Goal: Information Seeking & Learning: Compare options

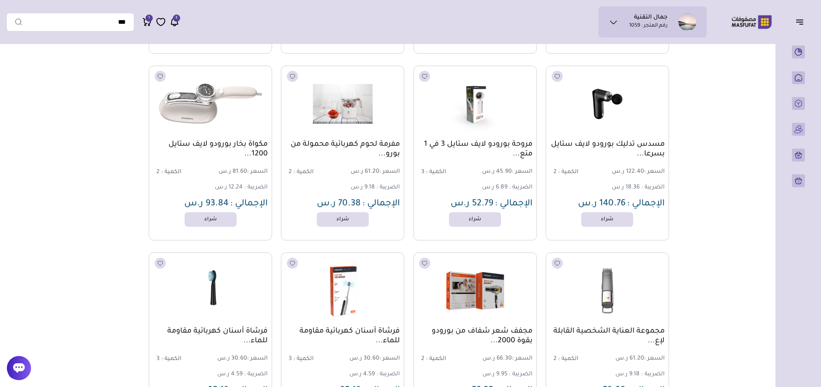
scroll to position [4774, 0]
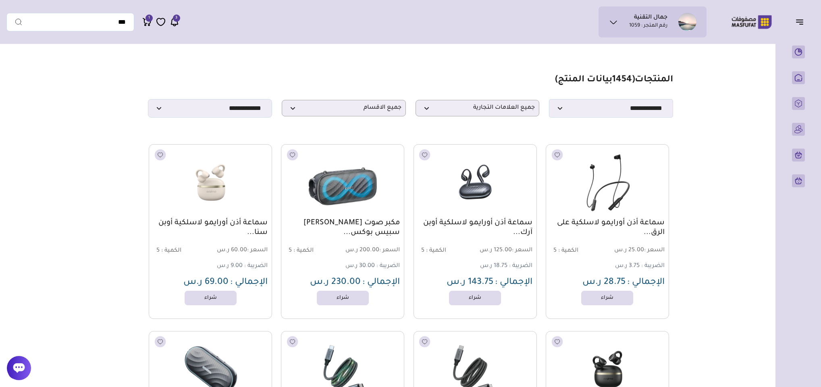
scroll to position [94, 0]
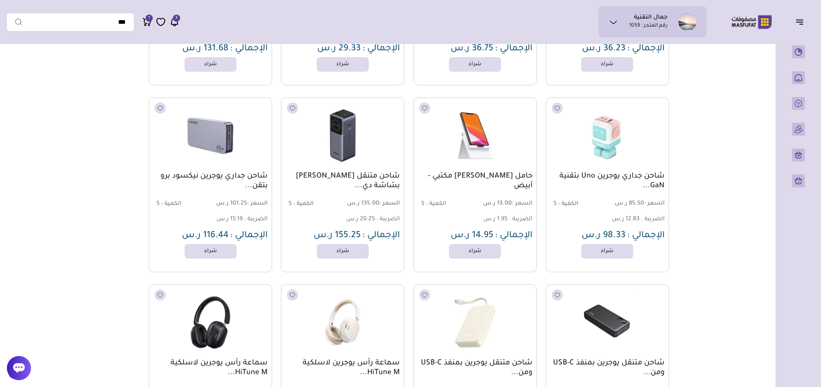
scroll to position [2633, 0]
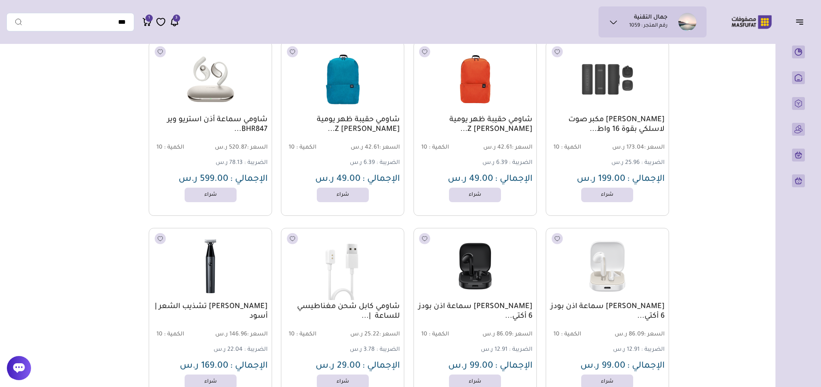
scroll to position [10455, 0]
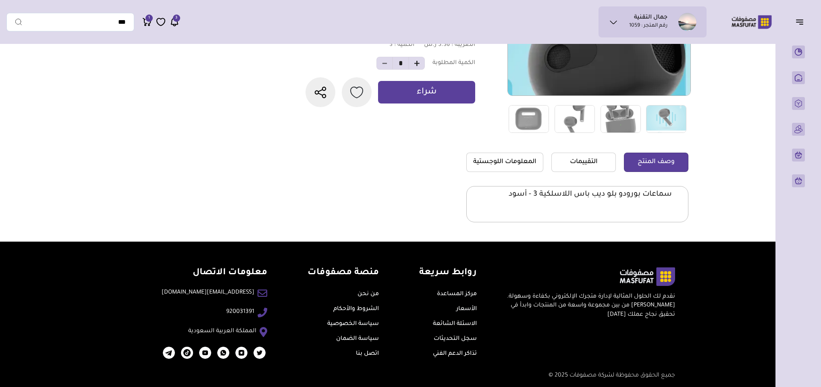
scroll to position [162, 0]
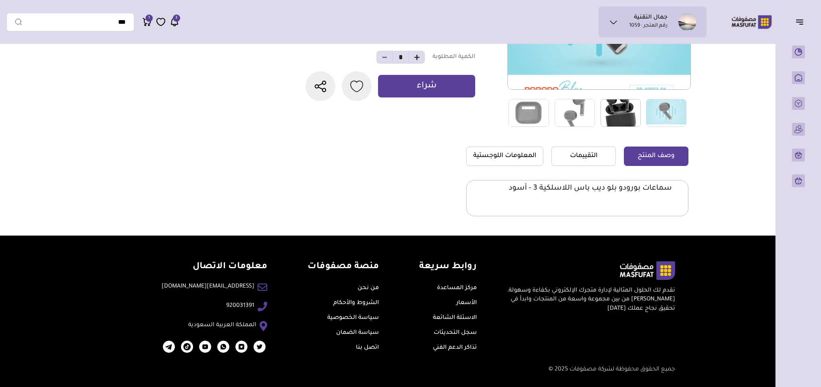
click at [618, 108] on img at bounding box center [620, 113] width 40 height 28
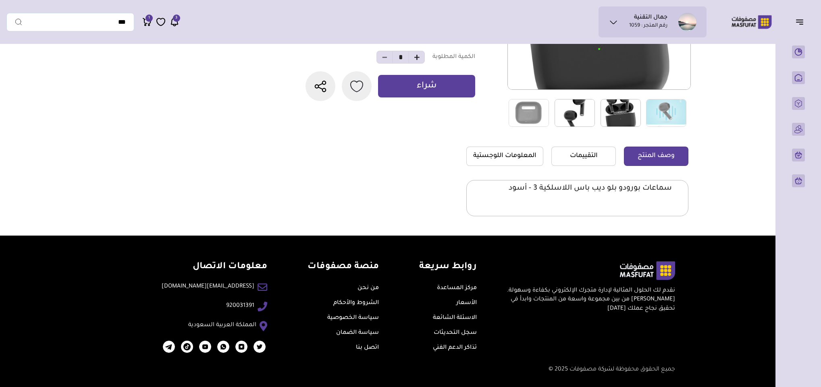
click at [584, 108] on img at bounding box center [574, 113] width 40 height 28
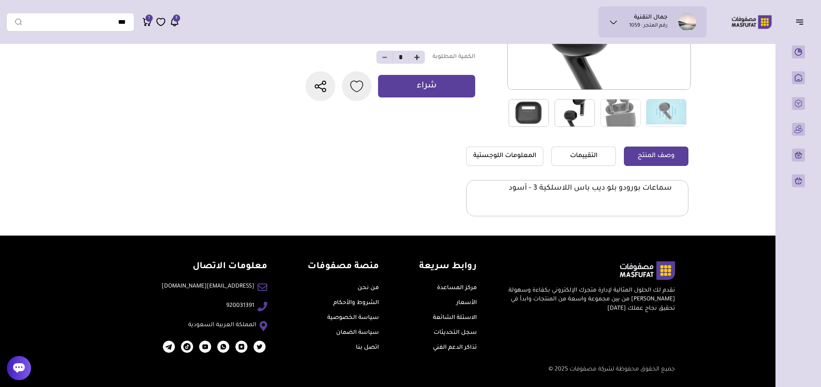
click at [531, 110] on img at bounding box center [528, 113] width 40 height 28
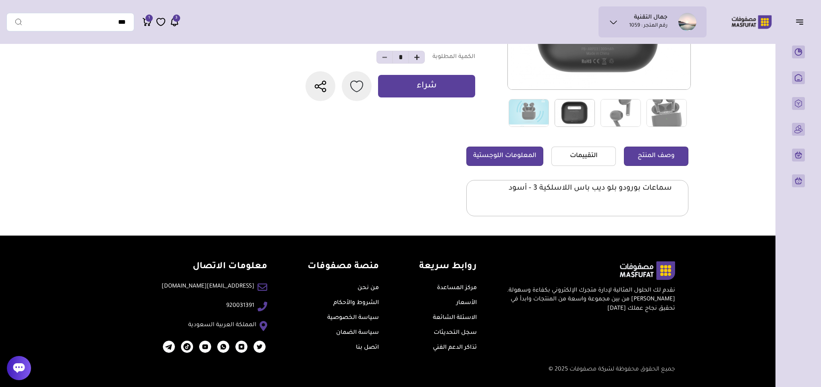
click at [537, 152] on link "المعلومات اللوجستية" at bounding box center [504, 156] width 77 height 19
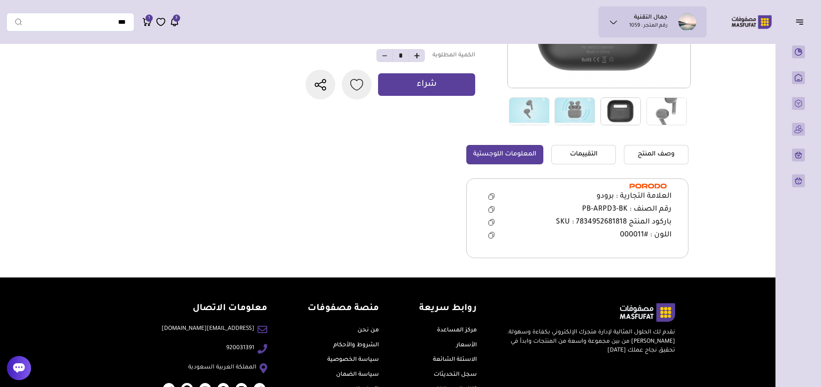
click at [493, 211] on icon at bounding box center [492, 209] width 4 height 4
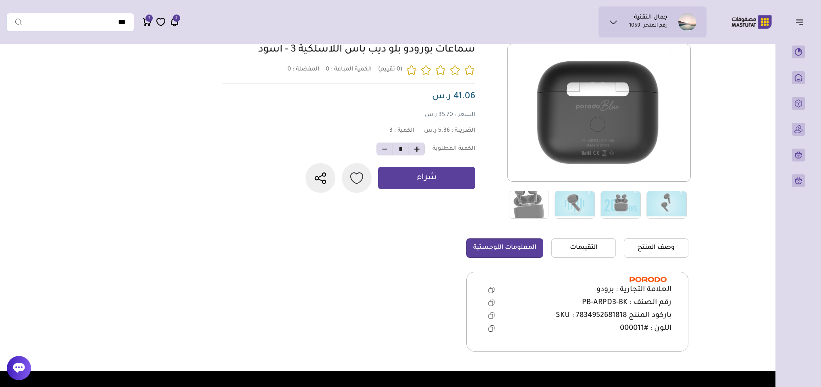
scroll to position [0, 0]
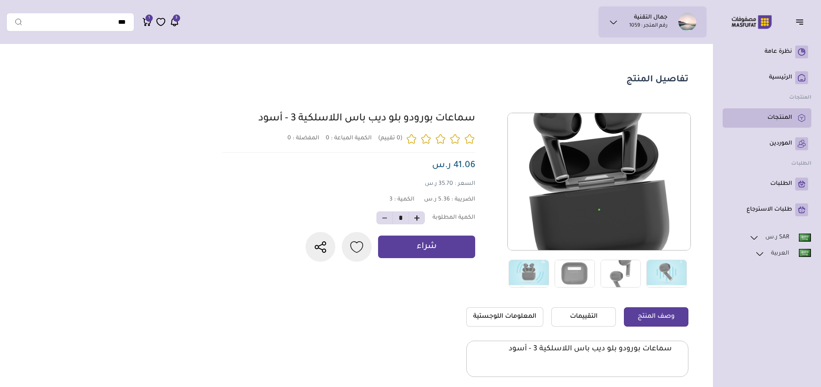
click at [784, 118] on p "المنتجات" at bounding box center [779, 118] width 25 height 8
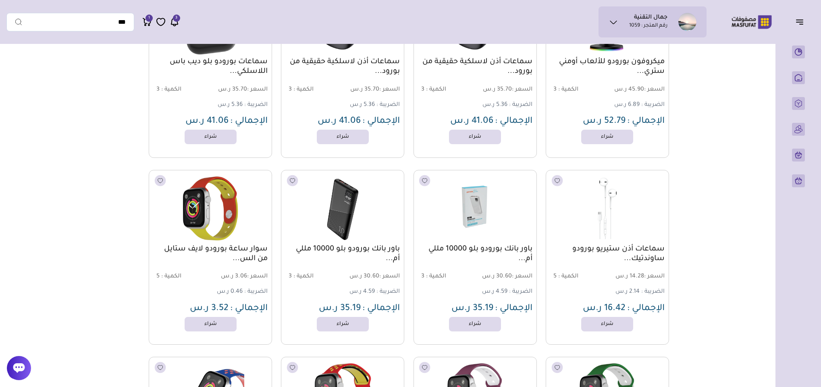
scroll to position [3928, 0]
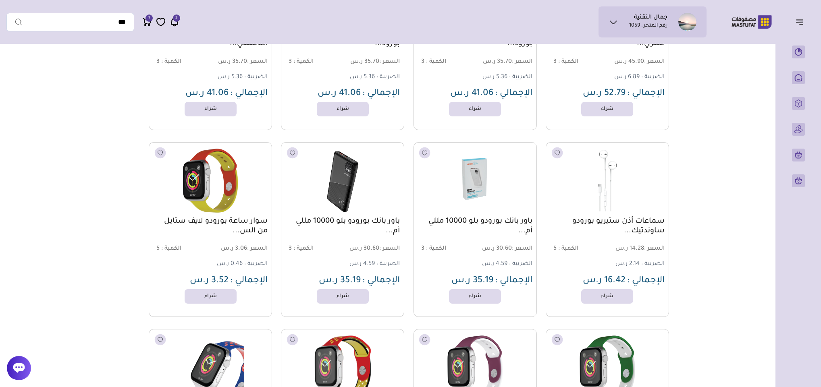
click at [498, 221] on link "باور بانك بورودو بلو 10000 مللي أم..." at bounding box center [475, 226] width 114 height 19
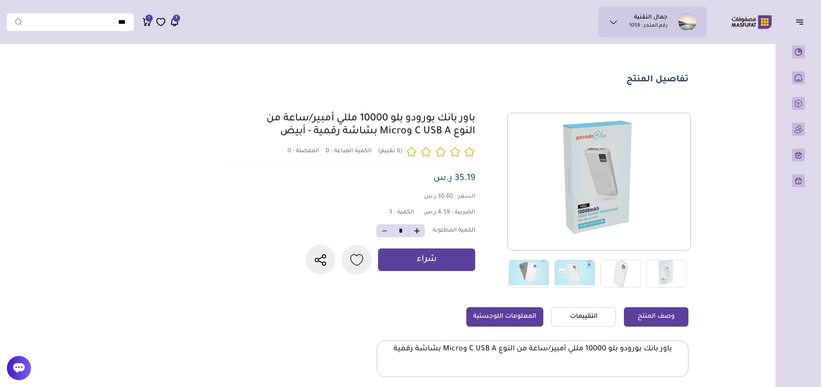
click at [512, 314] on link "المعلومات اللوجستية" at bounding box center [504, 316] width 77 height 19
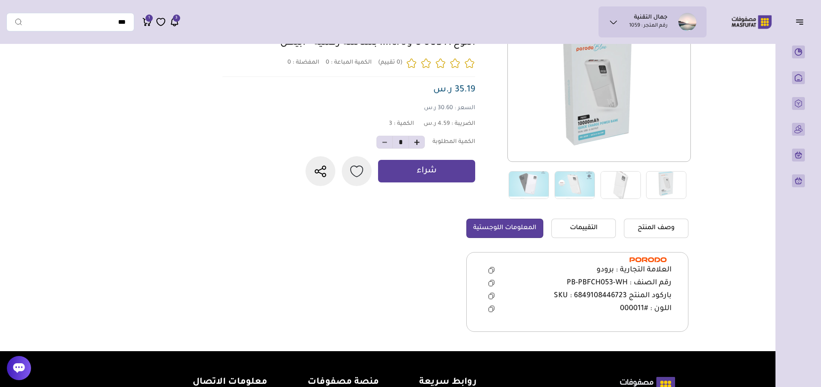
scroll to position [121, 0]
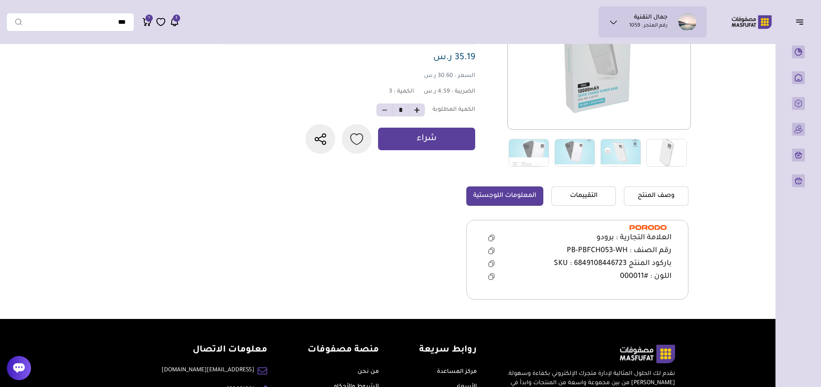
click at [490, 249] on icon at bounding box center [491, 251] width 6 height 6
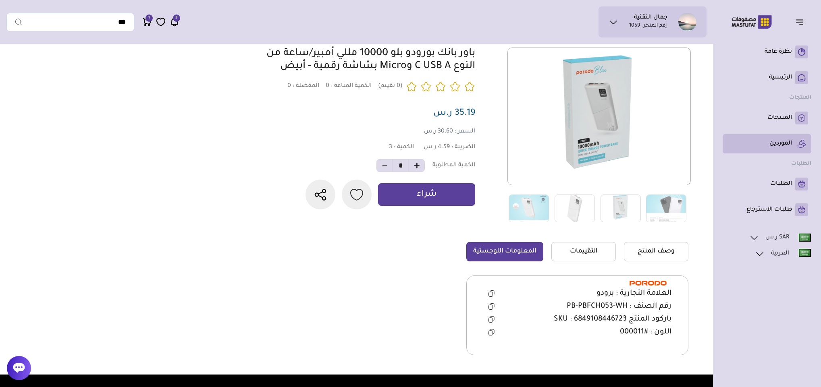
scroll to position [0, 0]
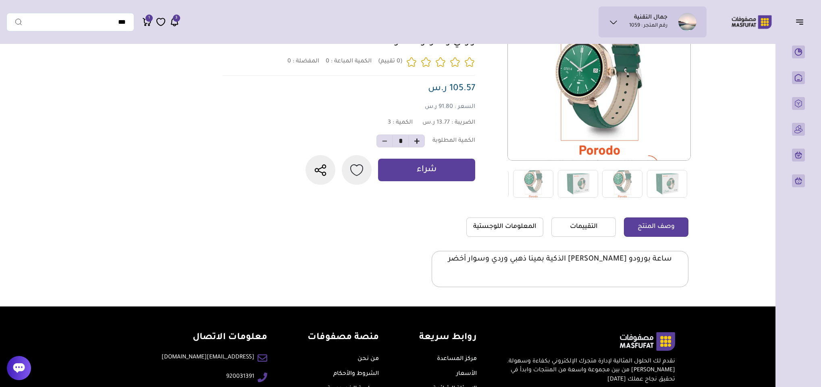
scroll to position [121, 0]
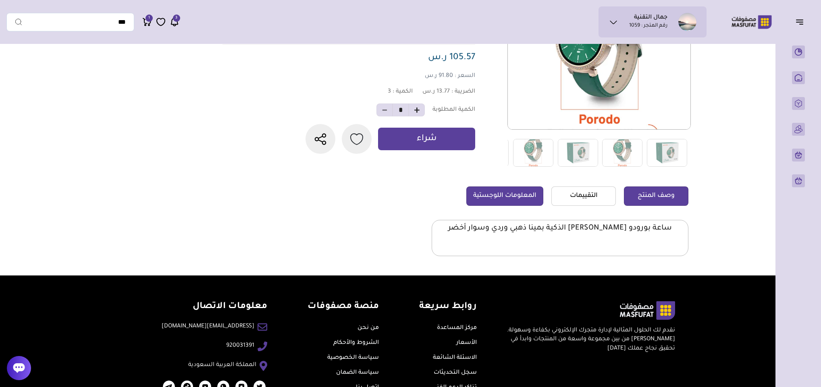
click at [515, 195] on link "المعلومات اللوجستية" at bounding box center [504, 196] width 77 height 19
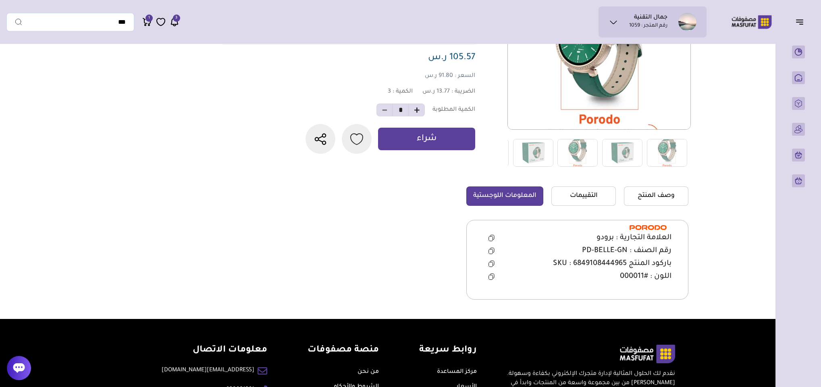
click at [490, 253] on icon at bounding box center [491, 251] width 6 height 6
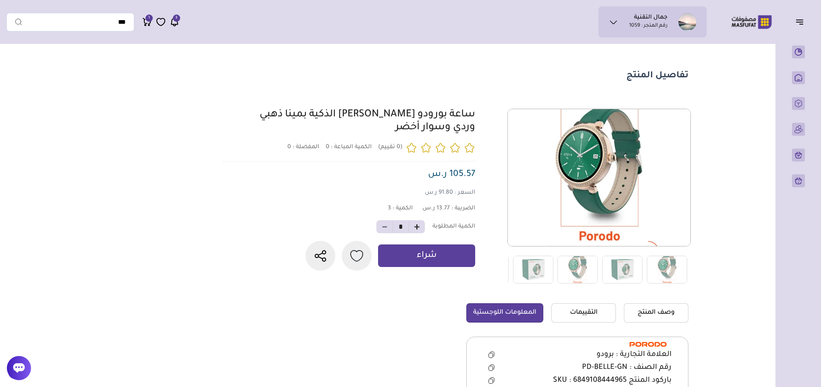
scroll to position [0, 0]
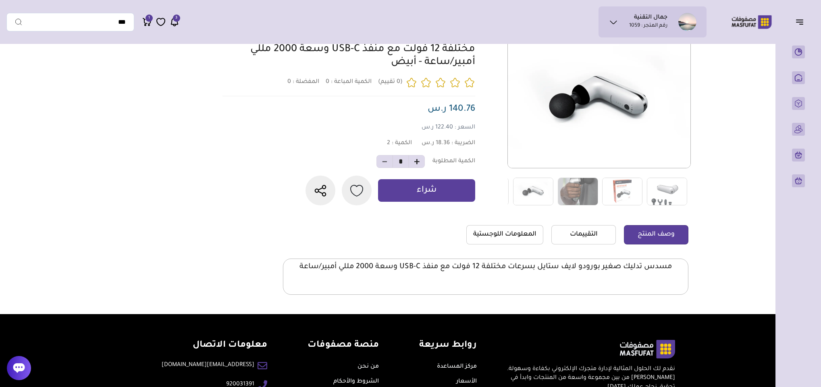
scroll to position [121, 0]
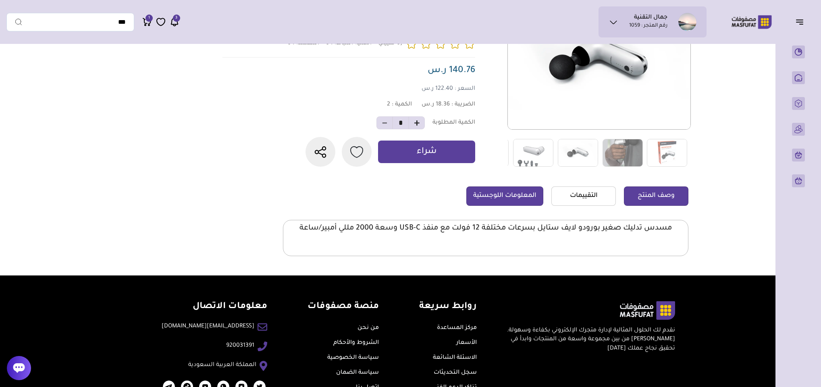
click at [524, 206] on link "المعلومات اللوجستية" at bounding box center [504, 196] width 77 height 19
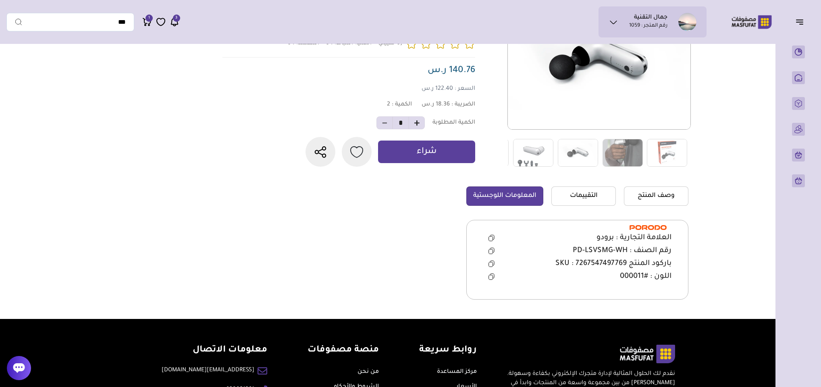
click at [490, 254] on icon at bounding box center [491, 251] width 6 height 6
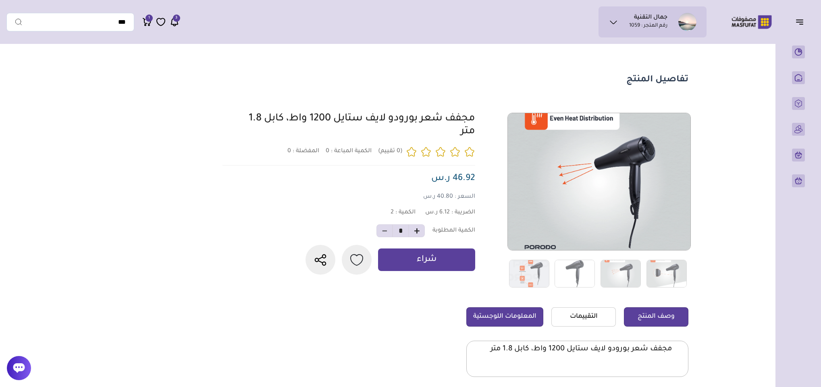
click at [498, 313] on link "المعلومات اللوجستية" at bounding box center [504, 316] width 77 height 19
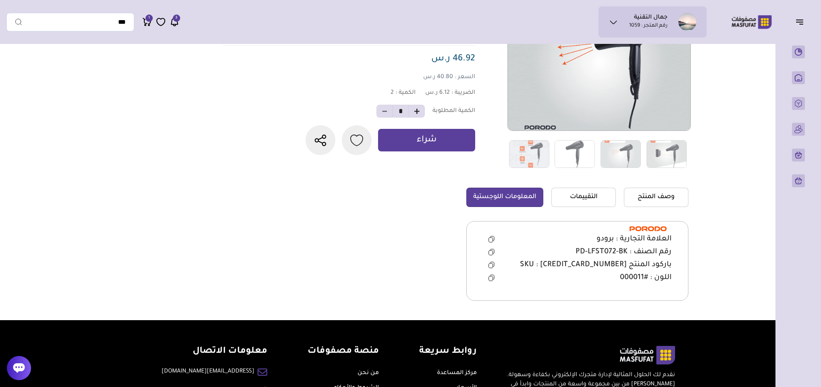
scroll to position [121, 0]
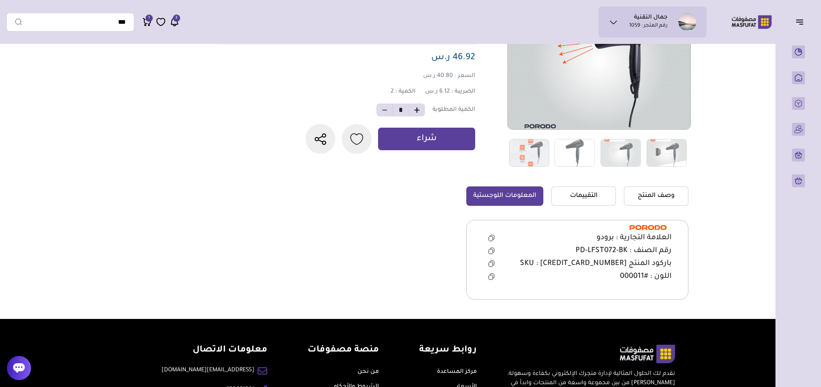
click at [491, 252] on icon at bounding box center [491, 251] width 6 height 6
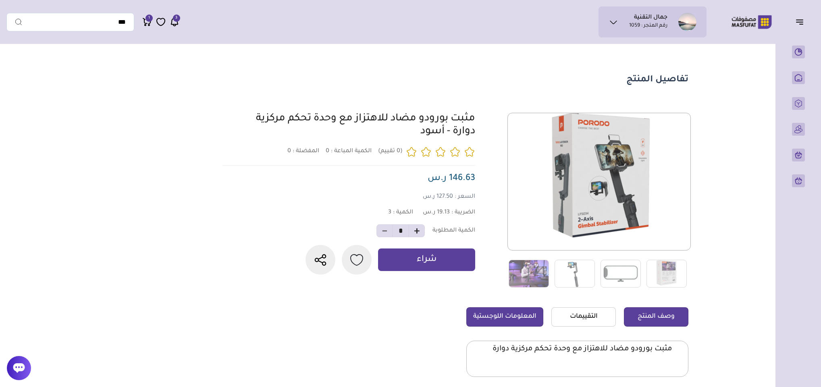
click at [512, 314] on link "المعلومات اللوجستية" at bounding box center [504, 316] width 77 height 19
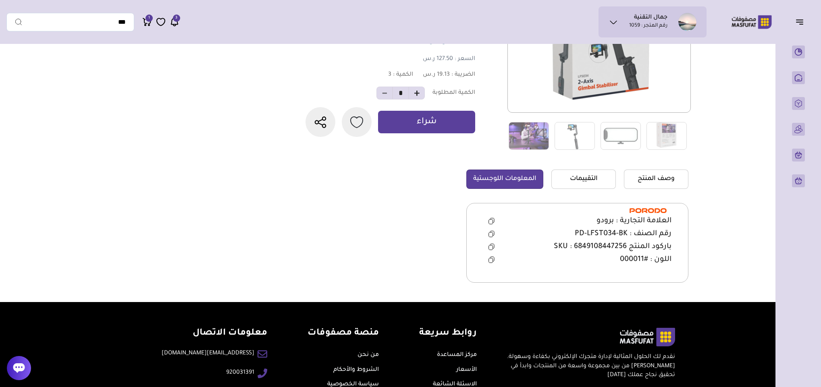
scroll to position [181, 0]
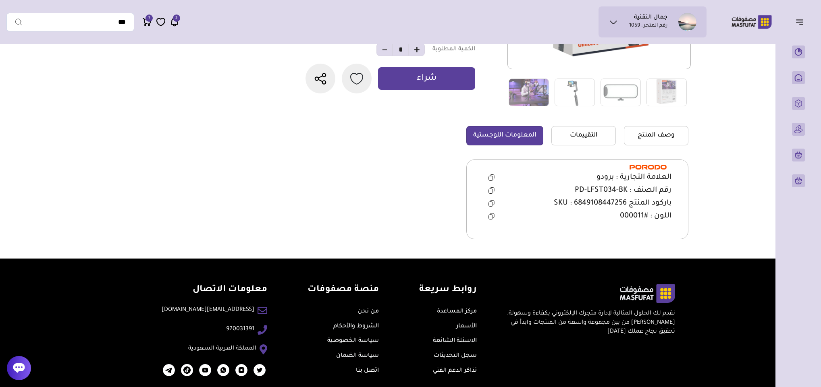
click at [490, 205] on icon at bounding box center [491, 203] width 6 height 6
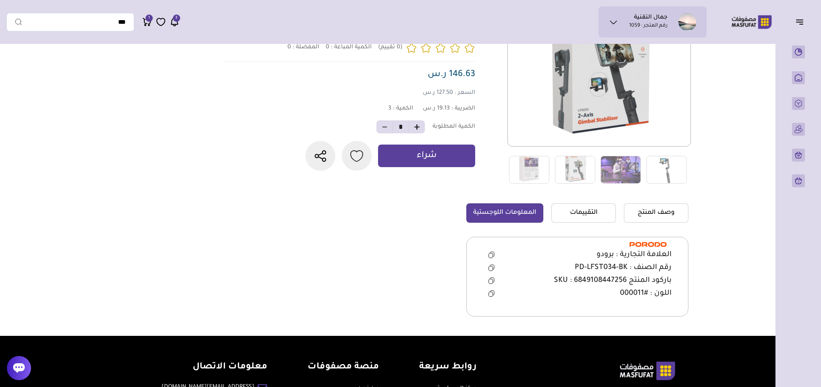
scroll to position [0, 0]
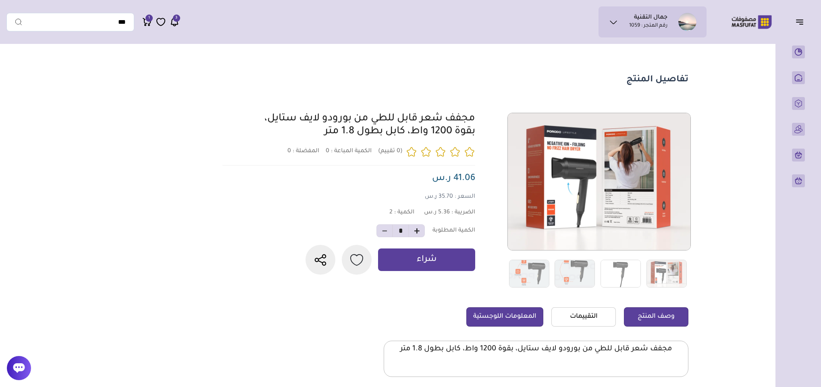
click at [518, 311] on link "المعلومات اللوجستية" at bounding box center [504, 316] width 77 height 19
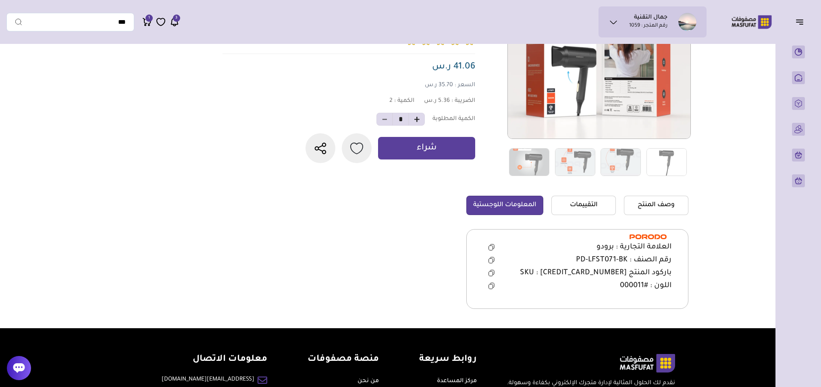
scroll to position [121, 0]
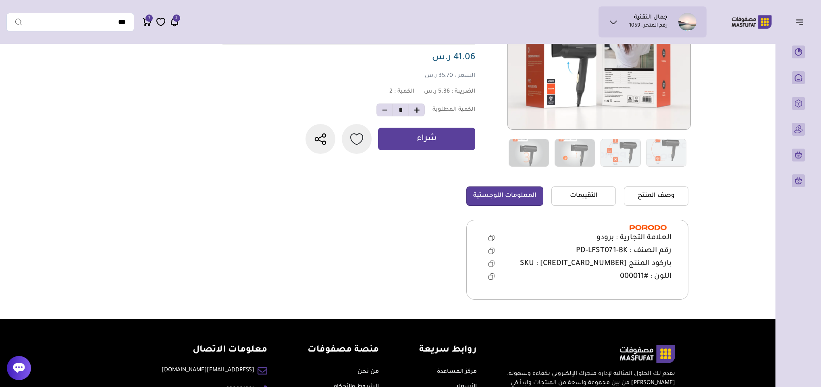
click at [490, 264] on icon at bounding box center [491, 264] width 6 height 6
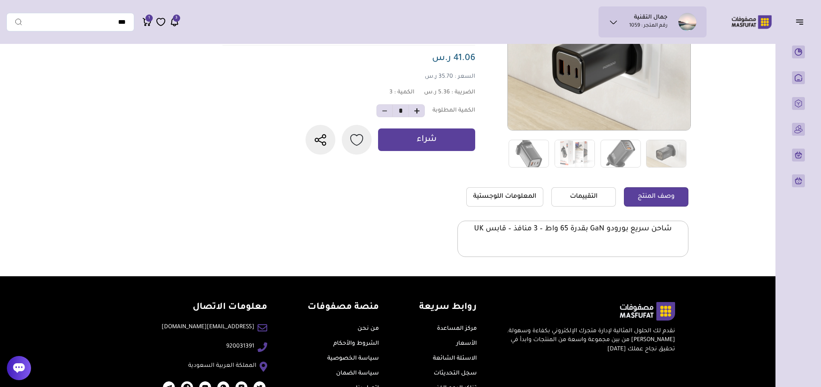
scroll to position [121, 0]
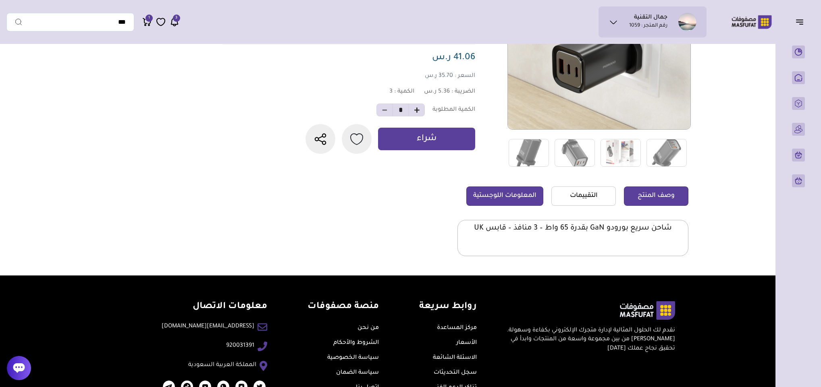
click at [523, 192] on link "المعلومات اللوجستية" at bounding box center [504, 196] width 77 height 19
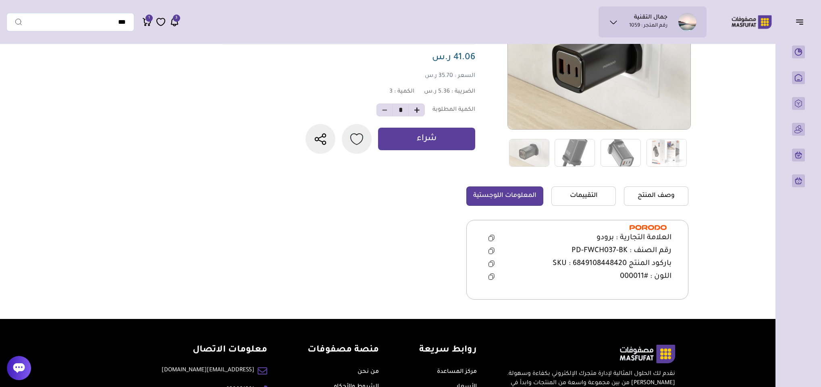
click at [489, 251] on icon at bounding box center [491, 251] width 4 height 4
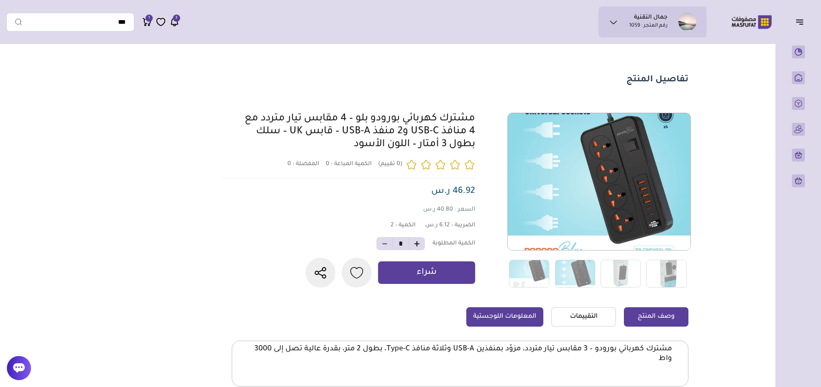
click at [501, 327] on link "المعلومات اللوجستية" at bounding box center [504, 316] width 77 height 19
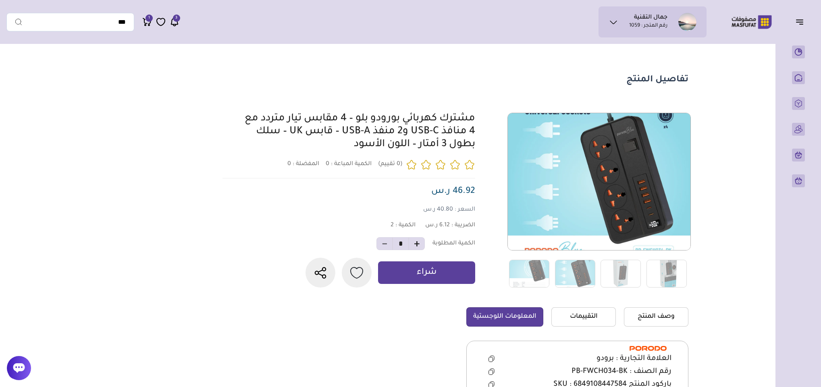
scroll to position [121, 0]
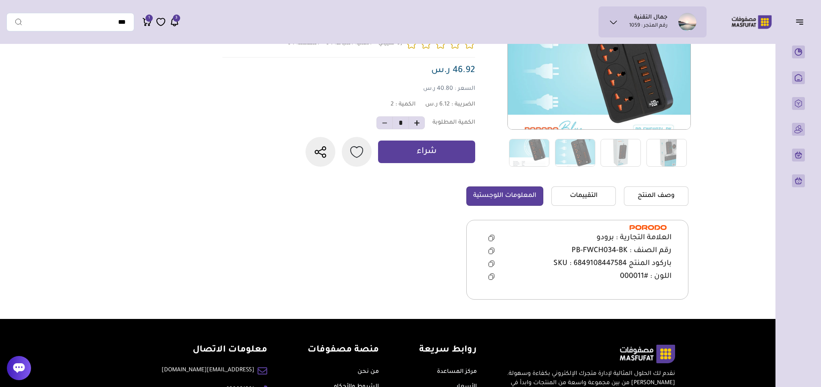
click at [490, 254] on icon at bounding box center [491, 251] width 6 height 6
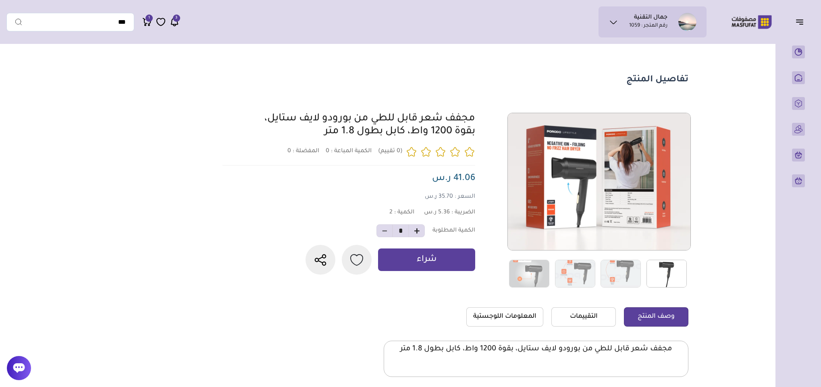
click at [689, 266] on link at bounding box center [666, 273] width 49 height 29
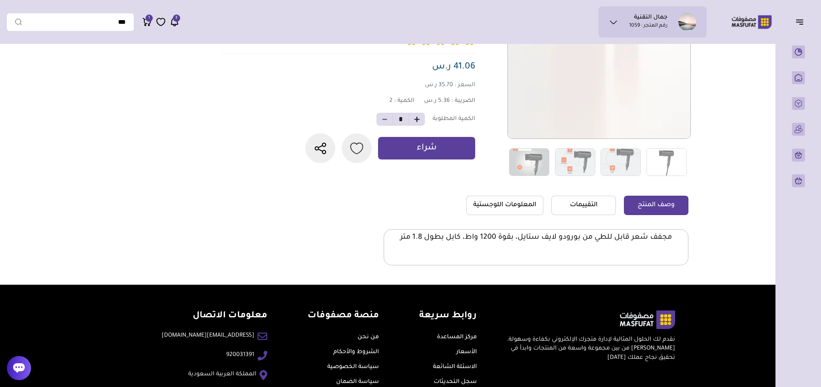
scroll to position [121, 0]
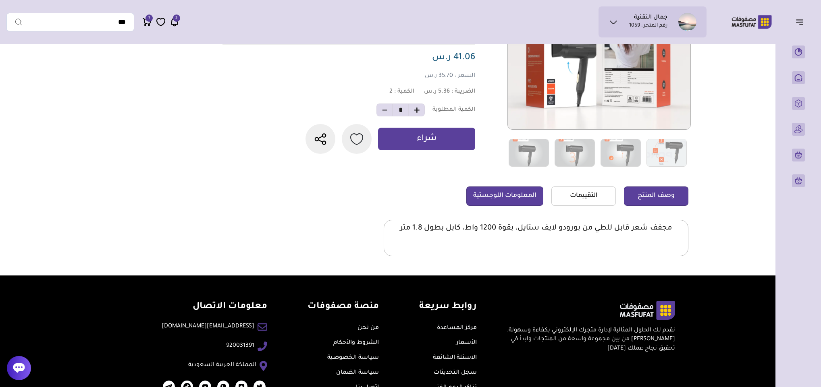
click at [514, 195] on link "المعلومات اللوجستية" at bounding box center [504, 196] width 77 height 19
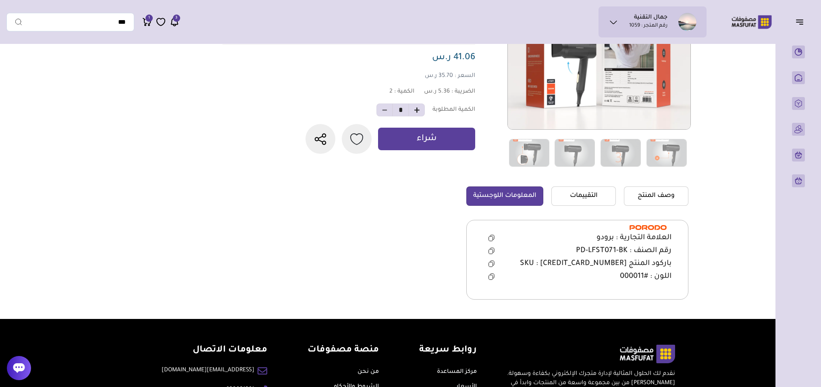
click at [491, 264] on icon at bounding box center [491, 264] width 6 height 6
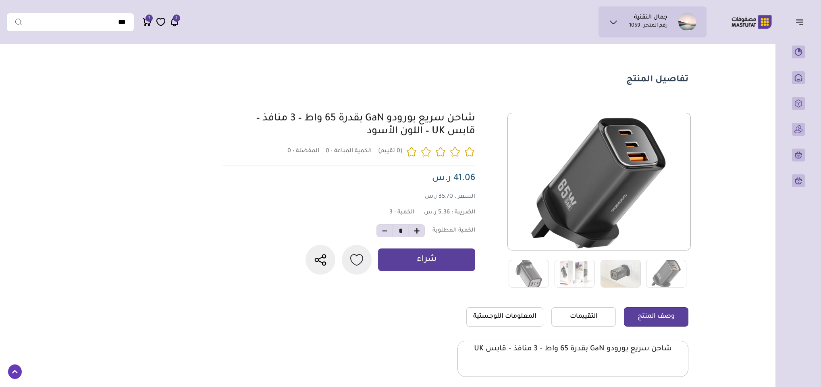
scroll to position [121, 0]
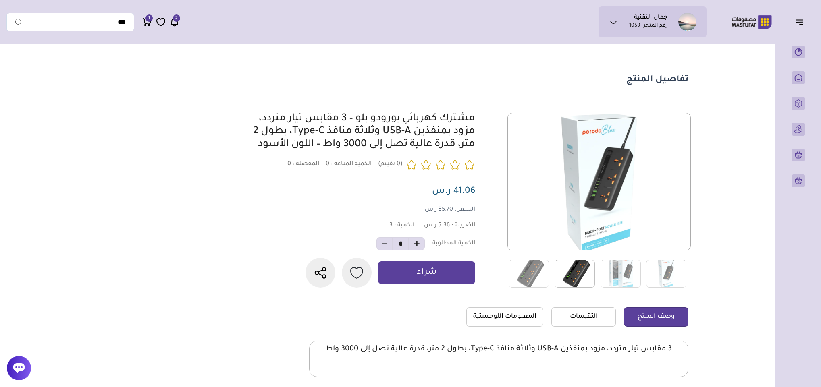
click at [583, 272] on img at bounding box center [574, 274] width 40 height 28
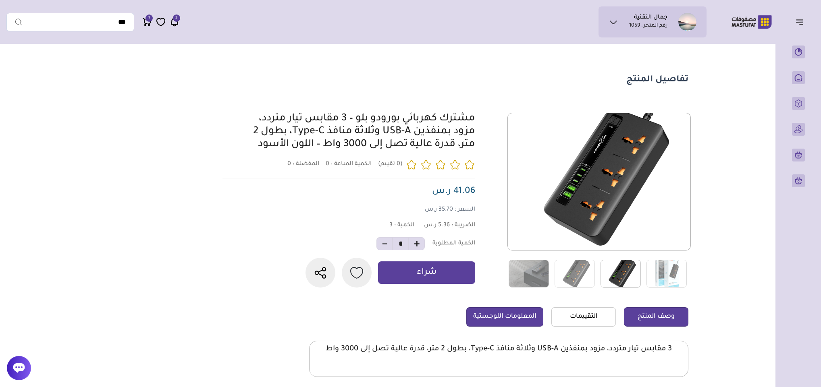
click at [494, 324] on link "المعلومات اللوجستية" at bounding box center [504, 316] width 77 height 19
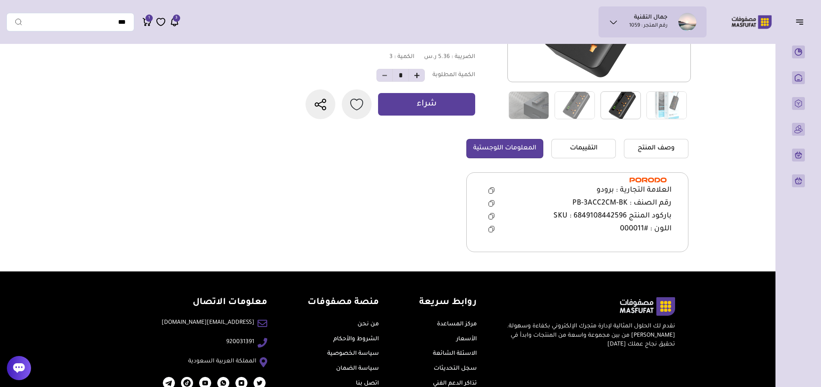
scroll to position [181, 0]
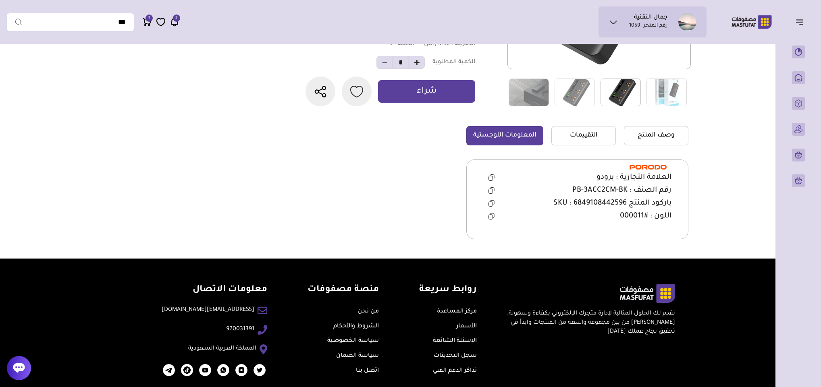
click at [490, 192] on icon at bounding box center [492, 190] width 4 height 4
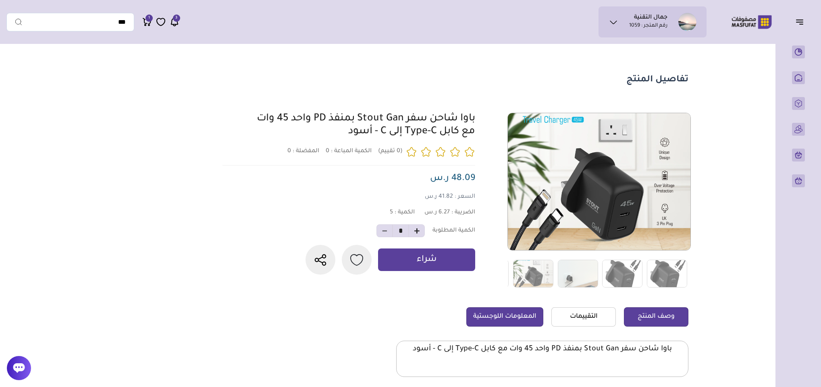
click at [526, 322] on link "المعلومات اللوجستية" at bounding box center [504, 316] width 77 height 19
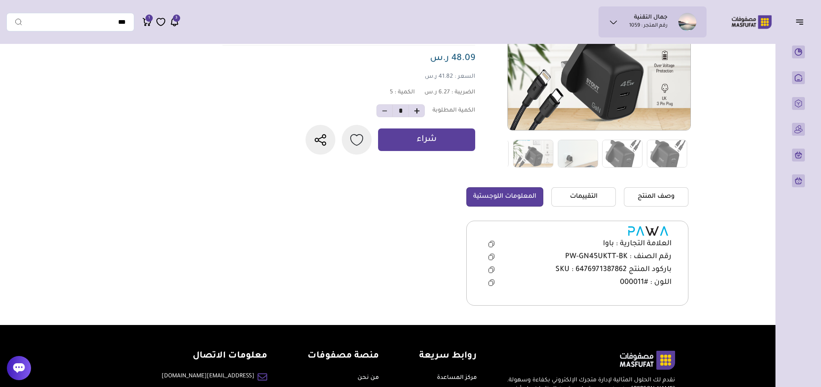
scroll to position [121, 0]
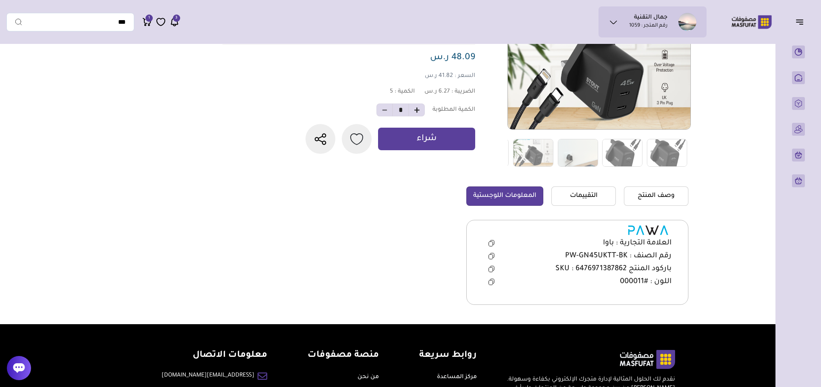
click at [495, 255] on button at bounding box center [491, 256] width 17 height 12
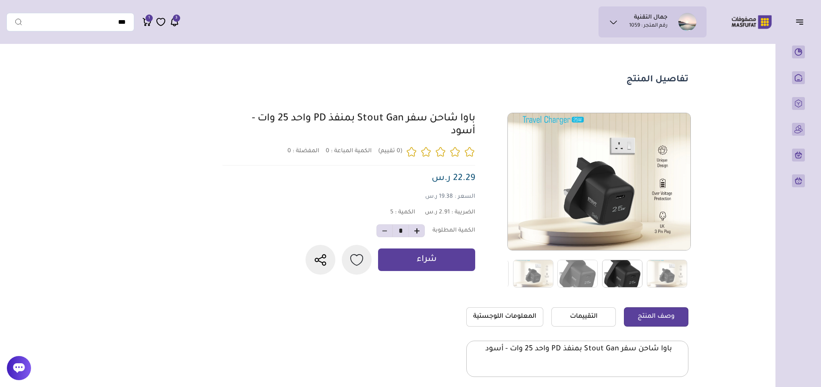
click at [627, 278] on img at bounding box center [622, 274] width 40 height 28
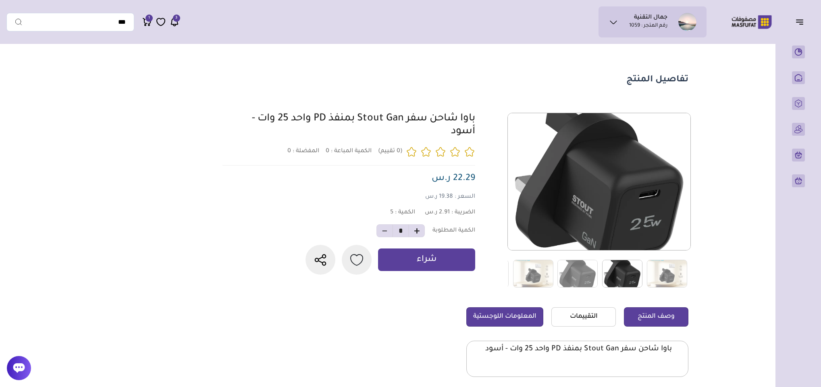
click at [523, 316] on link "المعلومات اللوجستية" at bounding box center [504, 316] width 77 height 19
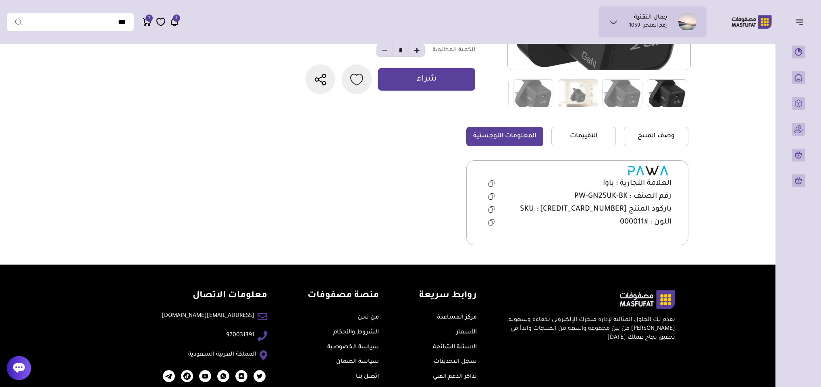
scroll to position [181, 0]
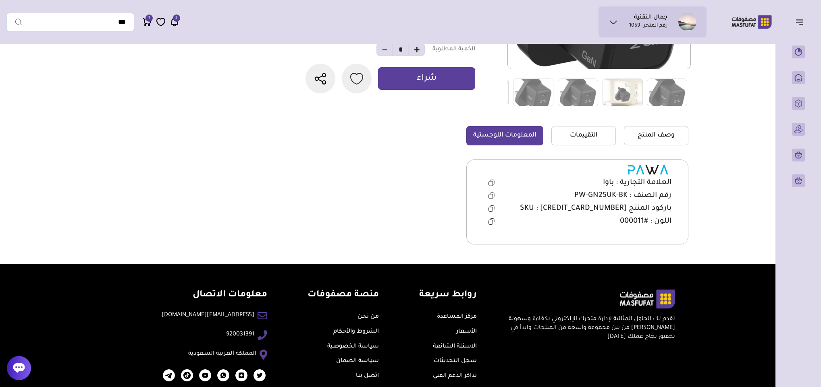
click at [491, 196] on icon at bounding box center [491, 196] width 6 height 6
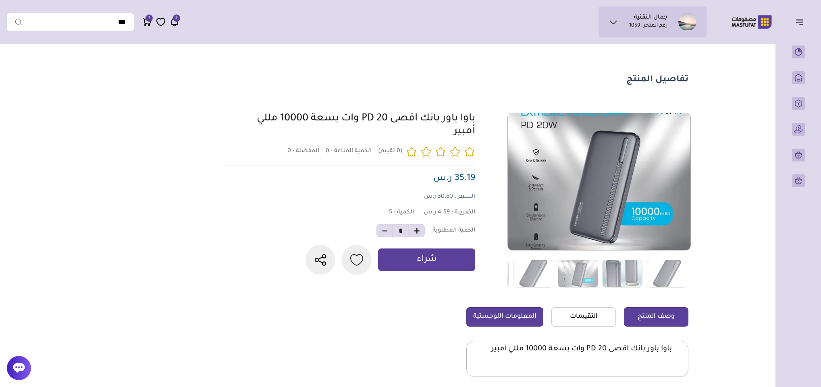
click at [521, 317] on link "المعلومات اللوجستية" at bounding box center [504, 316] width 77 height 19
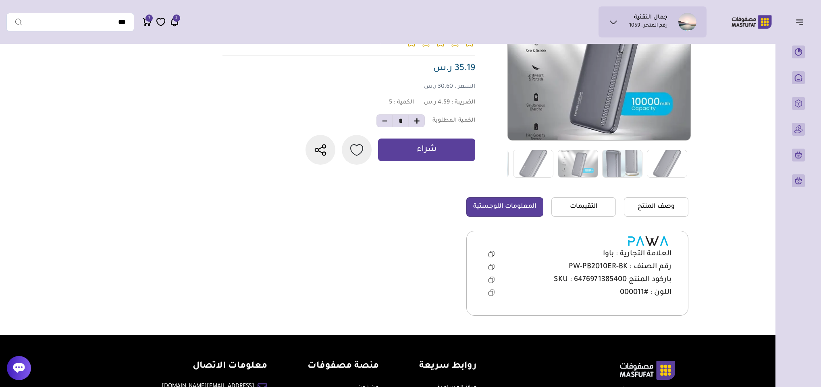
scroll to position [121, 0]
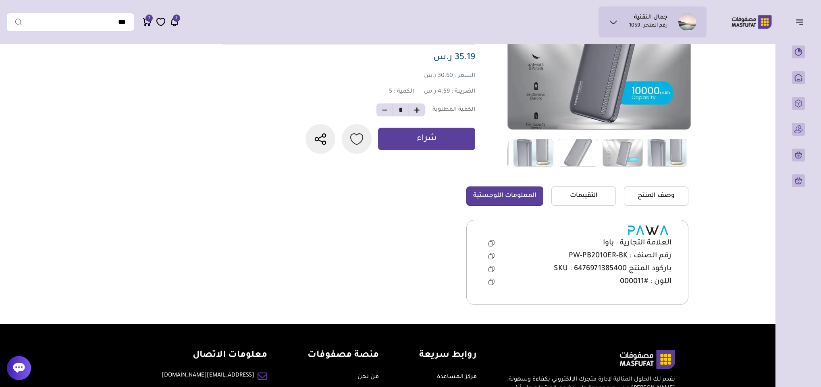
click at [491, 255] on icon at bounding box center [491, 257] width 4 height 4
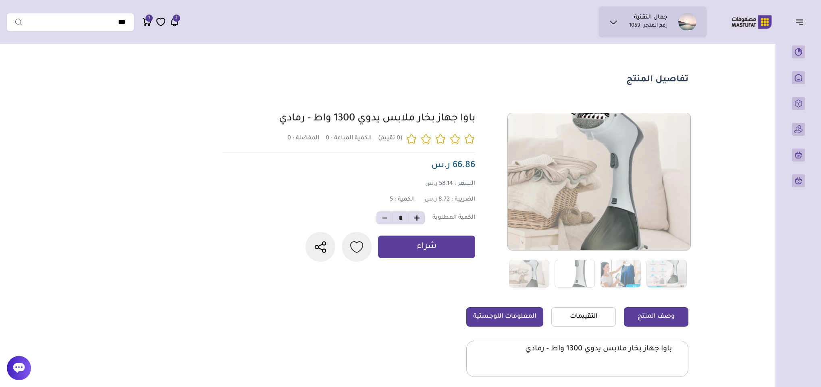
click at [498, 309] on link "المعلومات اللوجستية" at bounding box center [504, 316] width 77 height 19
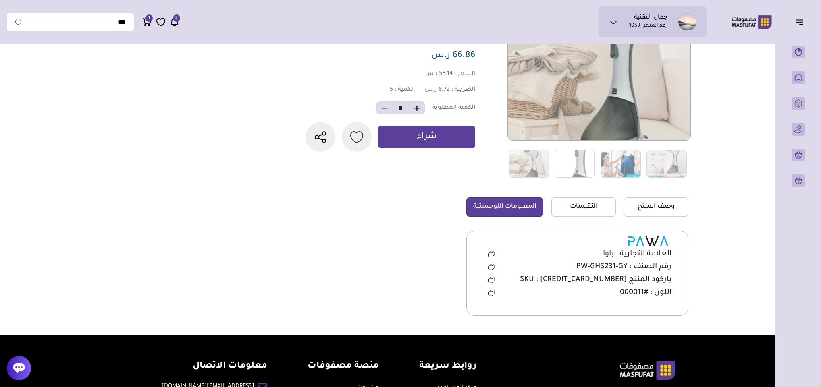
scroll to position [121, 0]
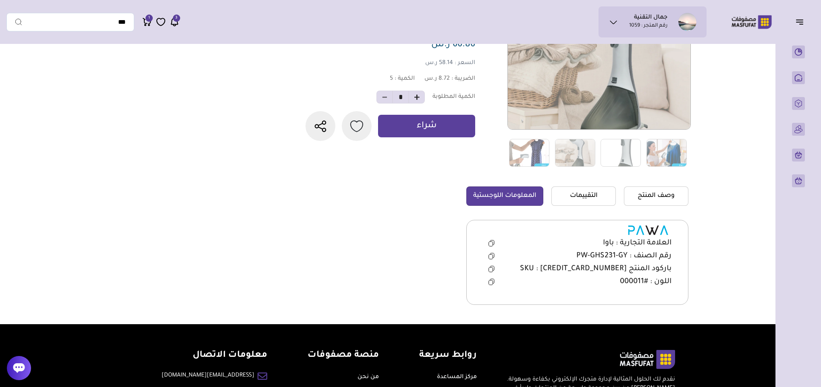
click at [492, 256] on icon at bounding box center [491, 256] width 6 height 6
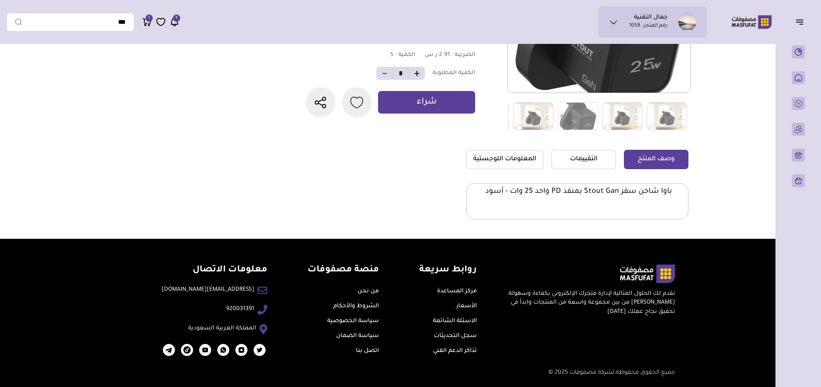
scroll to position [162, 0]
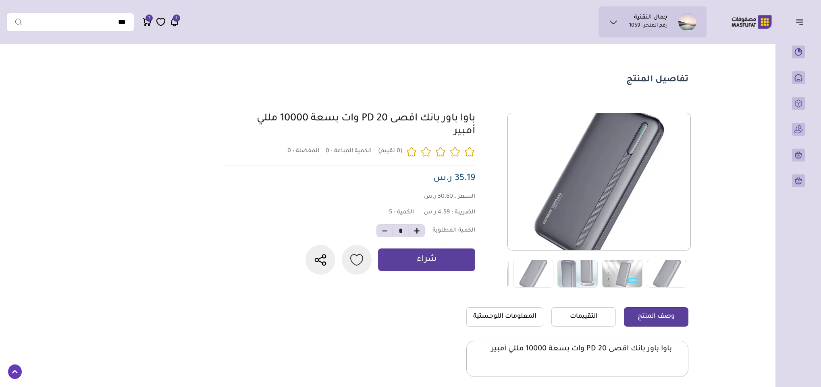
scroll to position [121, 0]
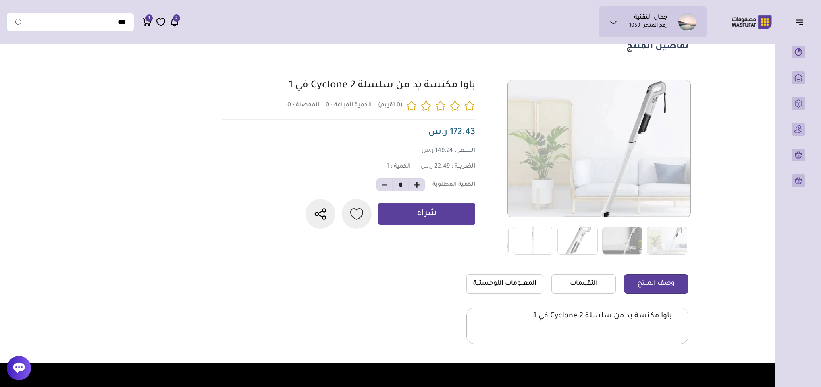
scroll to position [60, 0]
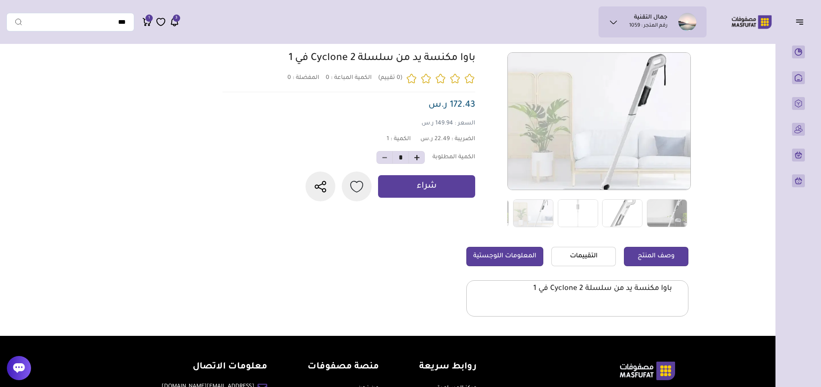
click at [512, 257] on link "المعلومات اللوجستية" at bounding box center [504, 256] width 77 height 19
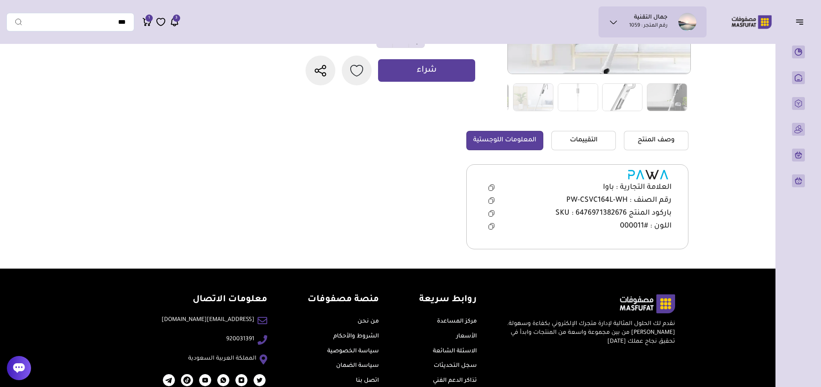
scroll to position [181, 0]
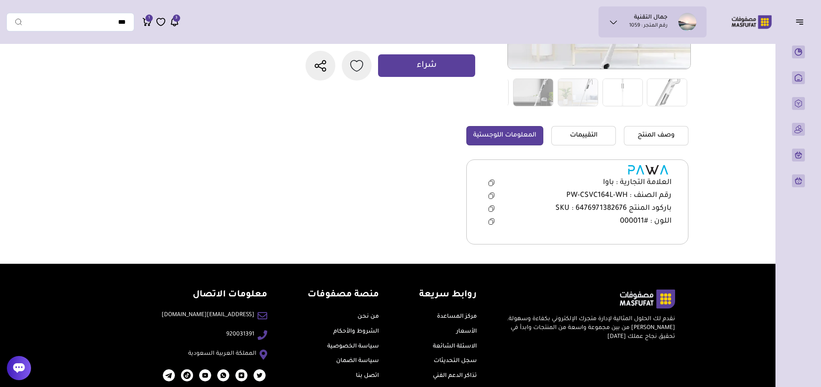
click at [492, 195] on icon at bounding box center [491, 196] width 6 height 6
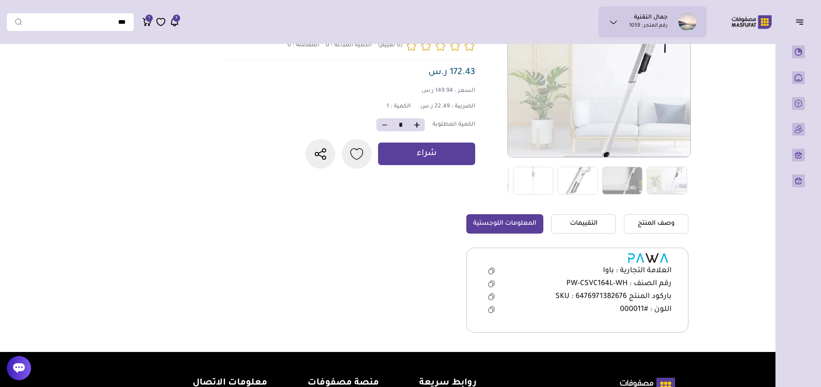
scroll to position [0, 0]
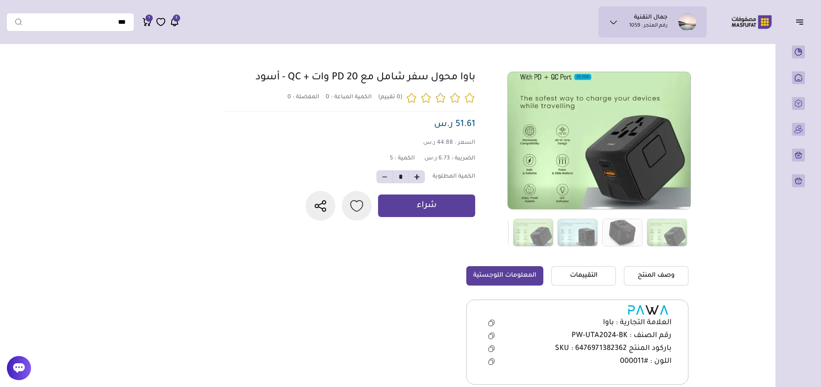
scroll to position [30, 0]
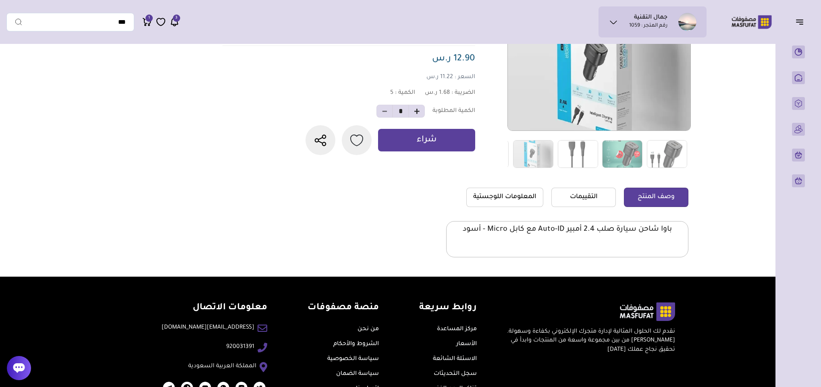
scroll to position [121, 0]
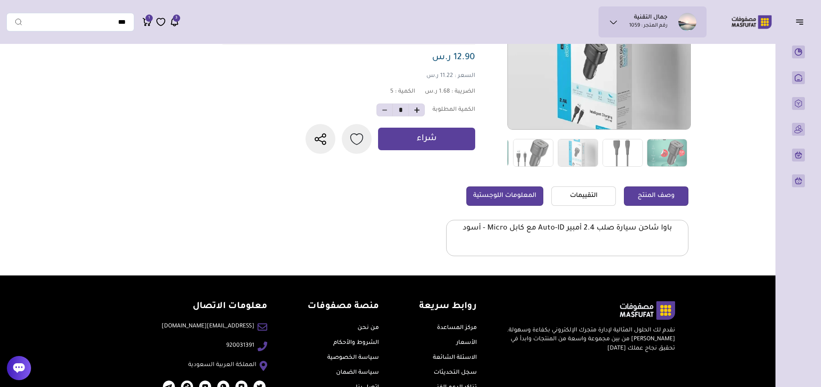
click at [507, 194] on link "المعلومات اللوجستية" at bounding box center [504, 196] width 77 height 19
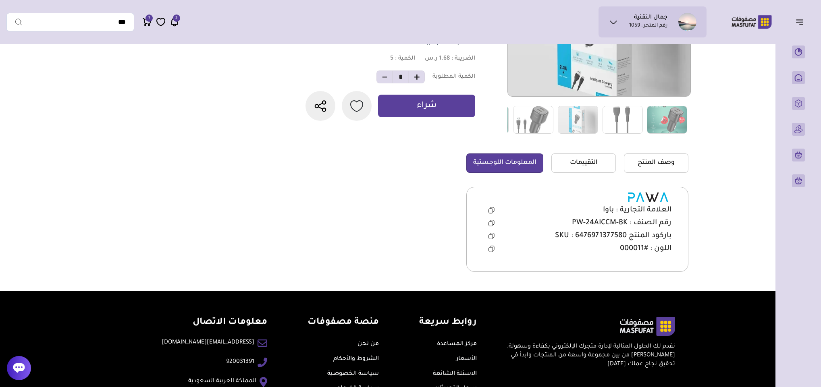
scroll to position [181, 0]
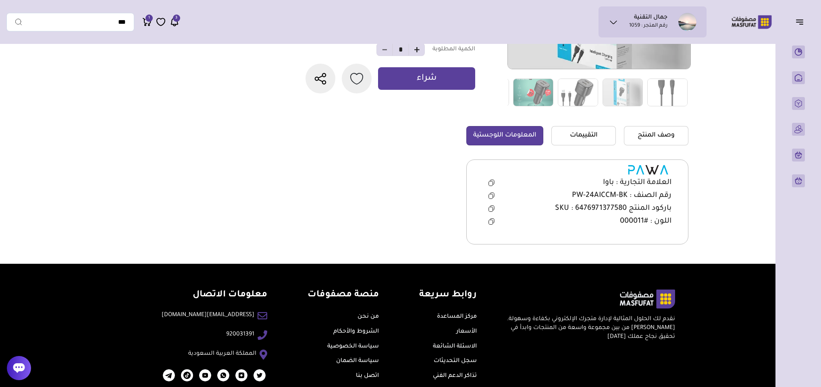
click at [491, 196] on icon at bounding box center [491, 196] width 6 height 6
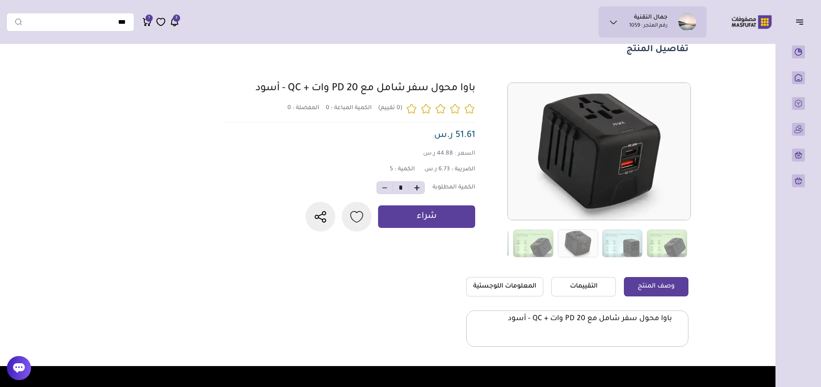
scroll to position [30, 0]
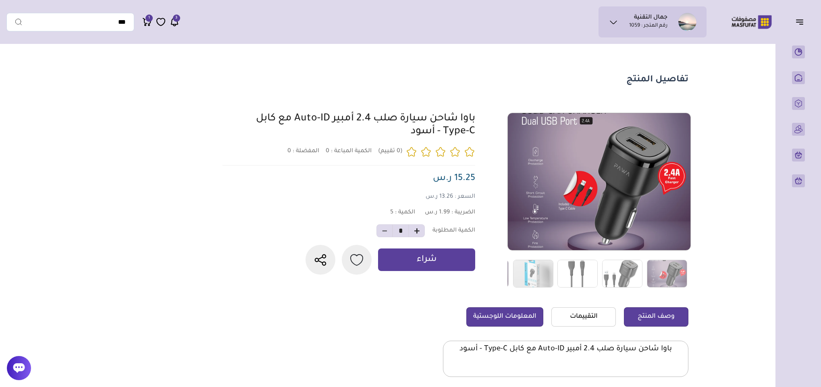
click at [523, 322] on link "المعلومات اللوجستية" at bounding box center [504, 316] width 77 height 19
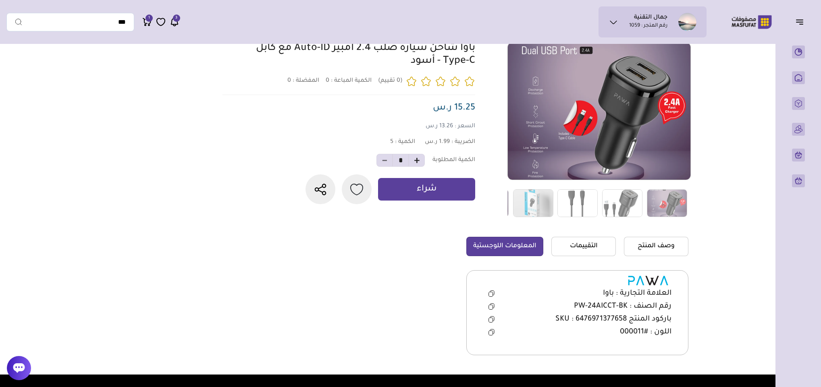
scroll to position [181, 0]
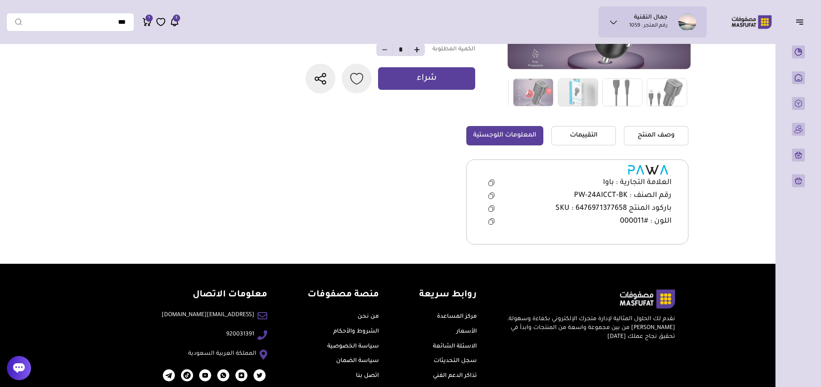
click at [492, 196] on icon at bounding box center [491, 196] width 6 height 6
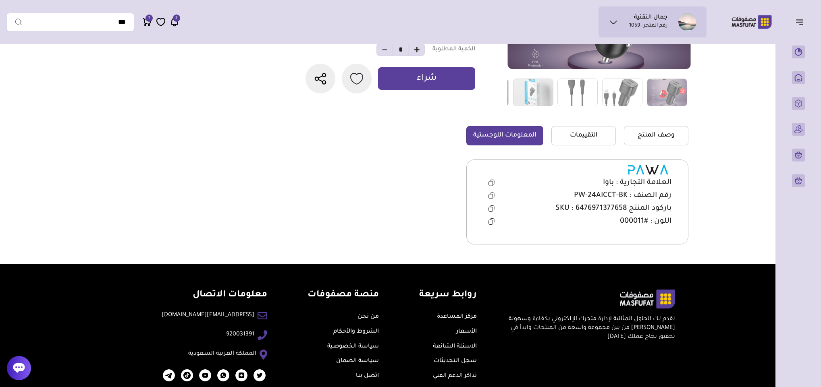
scroll to position [0, 0]
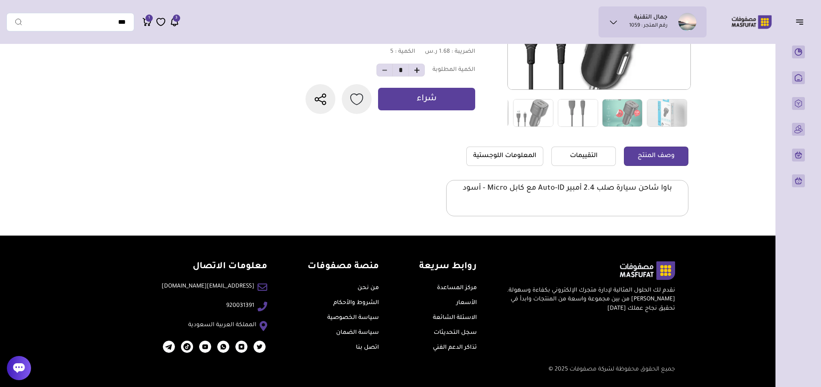
scroll to position [162, 0]
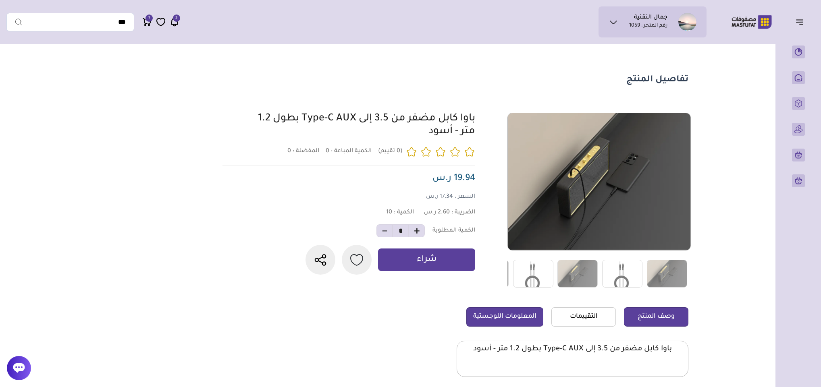
click at [507, 318] on link "المعلومات اللوجستية" at bounding box center [504, 316] width 77 height 19
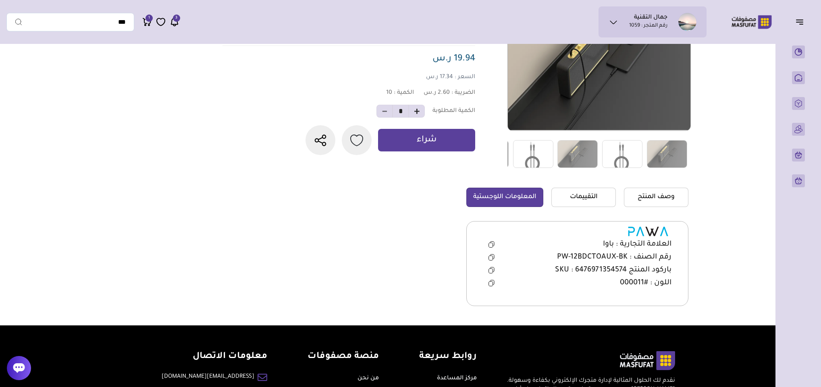
scroll to position [121, 0]
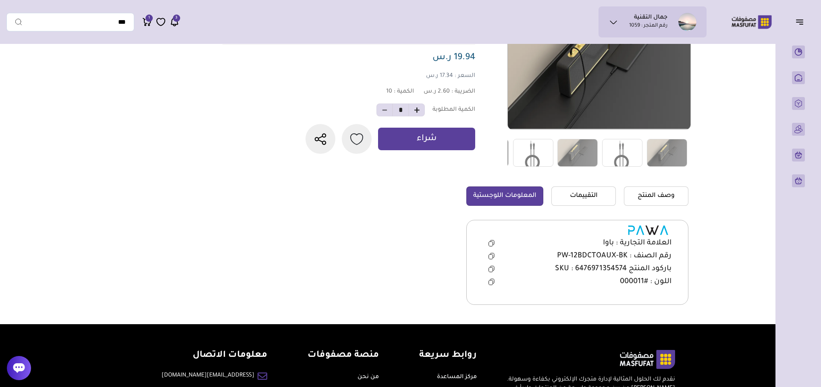
click at [491, 268] on icon at bounding box center [491, 269] width 6 height 6
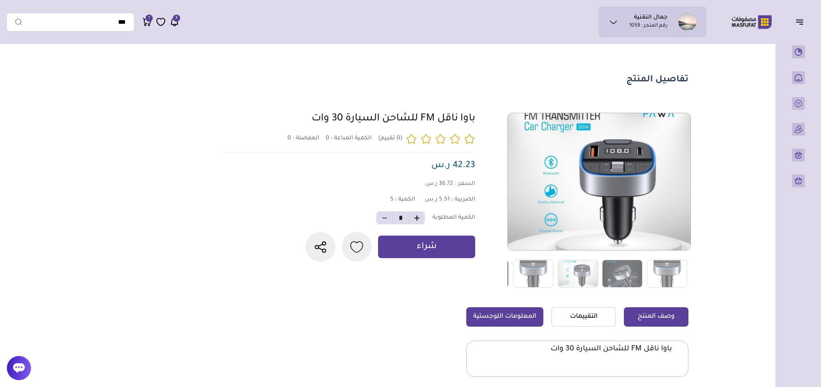
click at [512, 315] on link "المعلومات اللوجستية" at bounding box center [504, 316] width 77 height 19
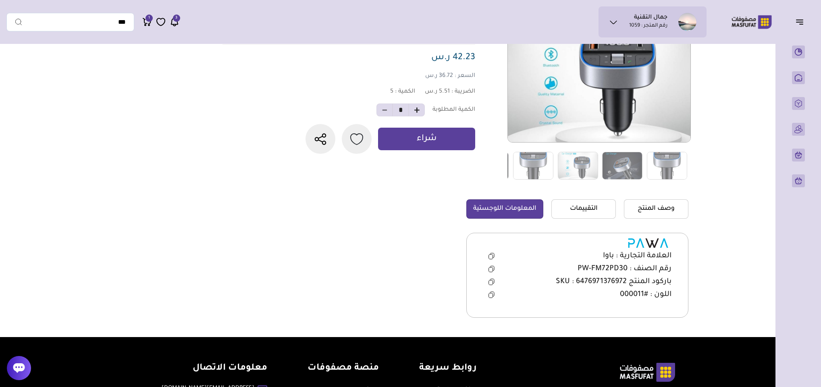
scroll to position [121, 0]
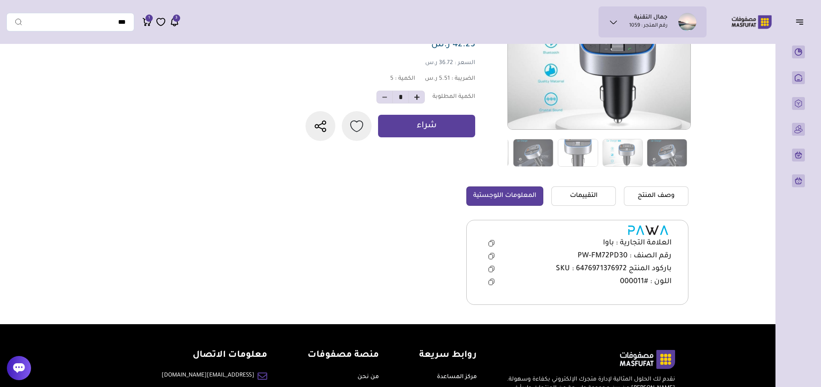
click at [492, 257] on icon at bounding box center [491, 256] width 6 height 6
click at [491, 270] on icon at bounding box center [491, 269] width 6 height 6
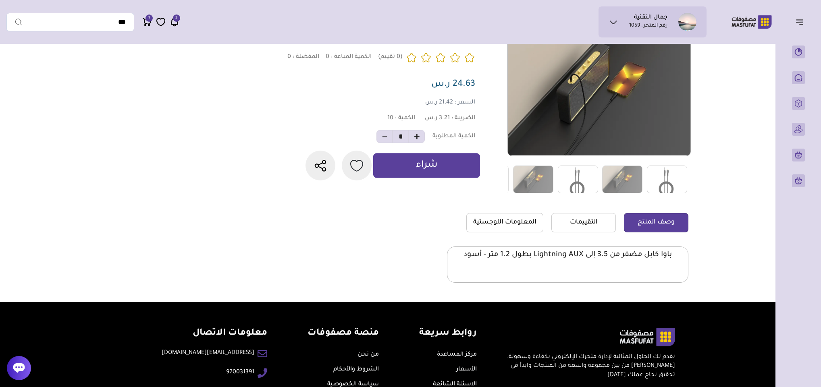
scroll to position [121, 0]
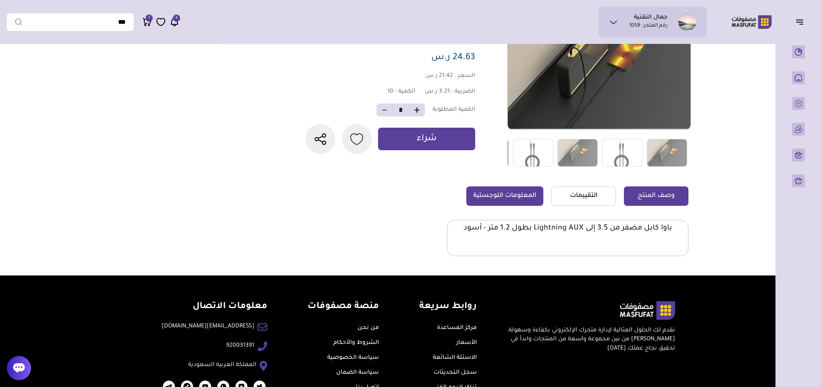
click at [496, 197] on link "المعلومات اللوجستية" at bounding box center [504, 196] width 77 height 19
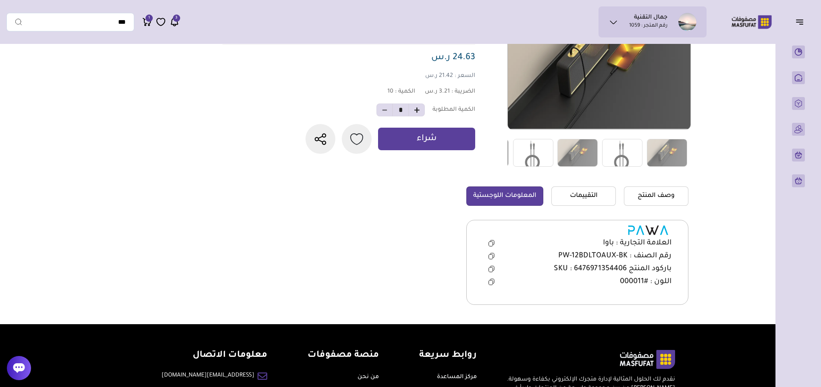
click at [490, 271] on icon at bounding box center [491, 269] width 6 height 6
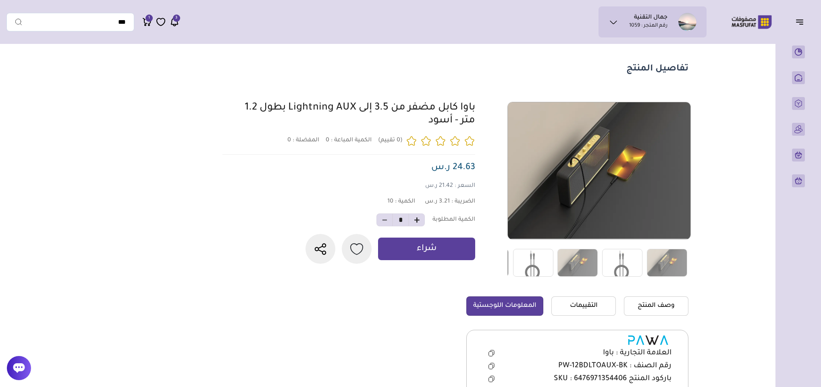
scroll to position [0, 0]
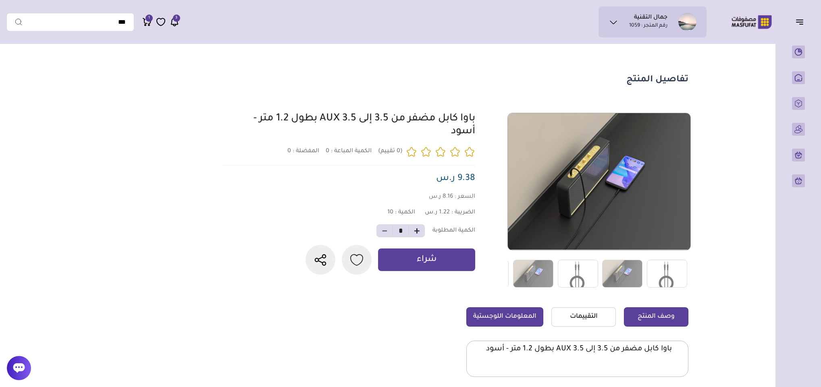
click at [497, 308] on link "المعلومات اللوجستية" at bounding box center [504, 316] width 77 height 19
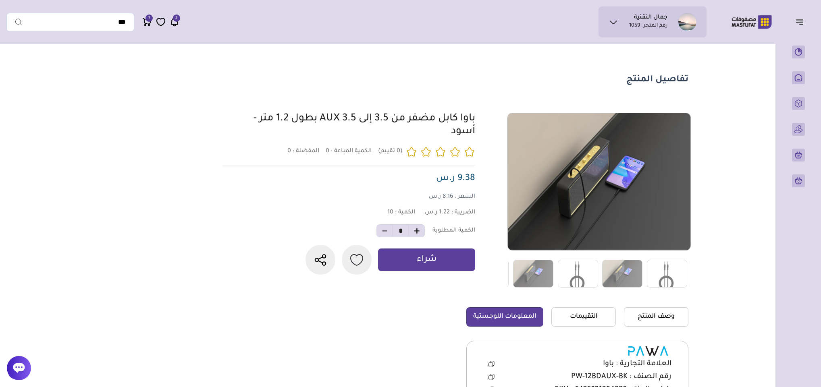
scroll to position [121, 0]
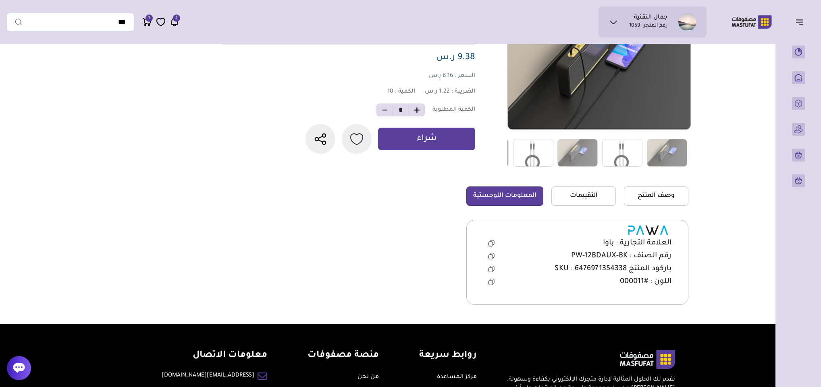
click at [492, 255] on icon at bounding box center [491, 256] width 6 height 6
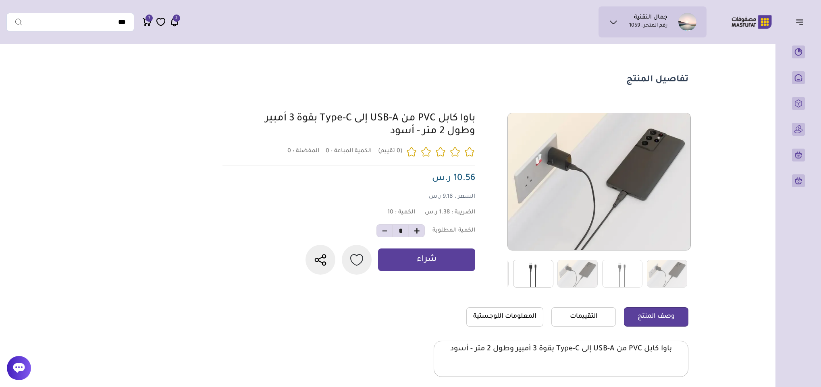
scroll to position [60, 0]
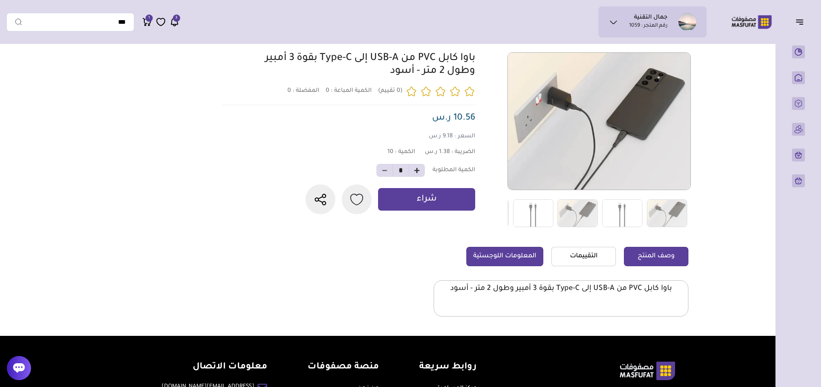
click at [496, 255] on link "المعلومات اللوجستية" at bounding box center [504, 256] width 77 height 19
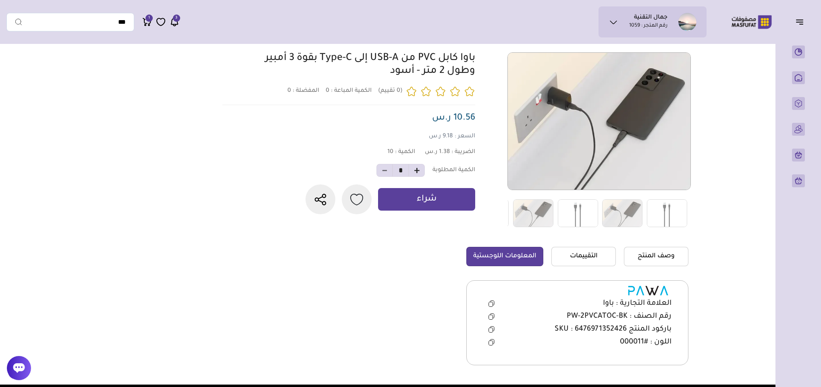
click at [490, 318] on icon at bounding box center [491, 316] width 6 height 6
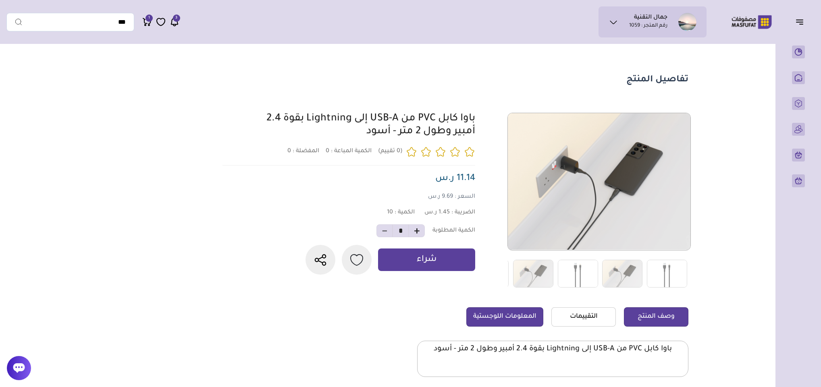
click at [522, 313] on link "المعلومات اللوجستية" at bounding box center [504, 316] width 77 height 19
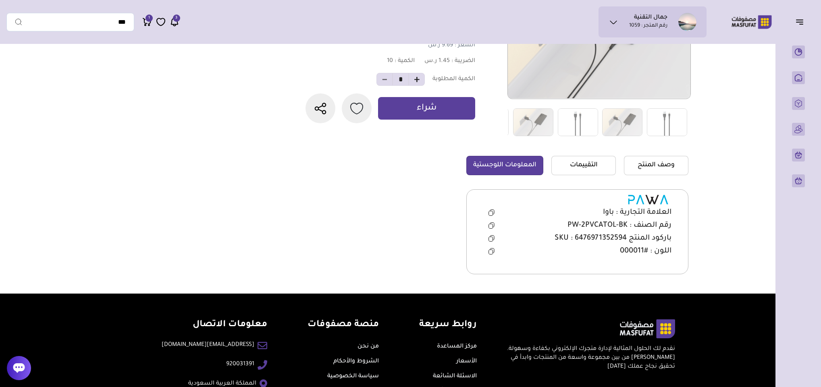
scroll to position [181, 0]
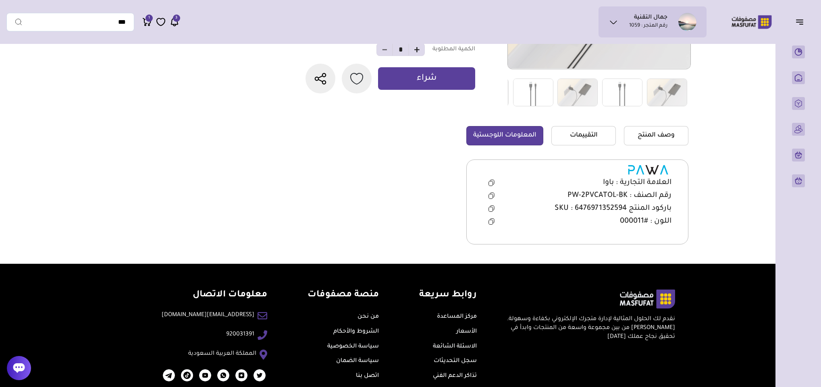
click at [491, 208] on icon at bounding box center [491, 209] width 4 height 4
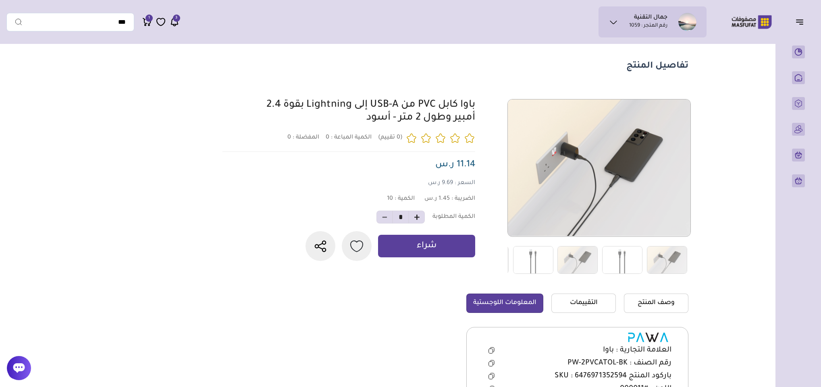
scroll to position [0, 0]
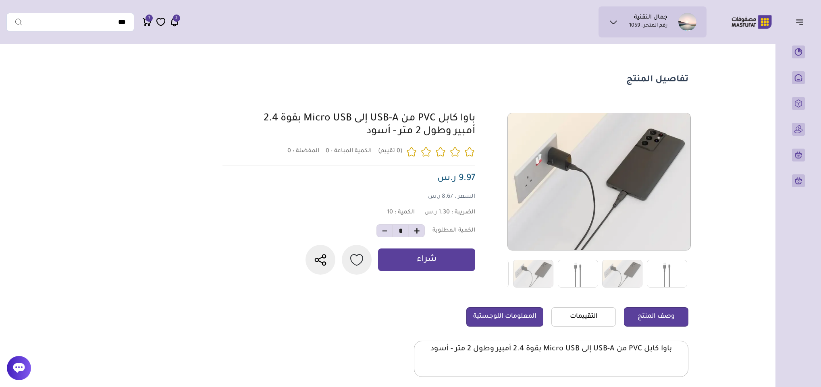
click at [508, 317] on link "المعلومات اللوجستية" at bounding box center [504, 316] width 77 height 19
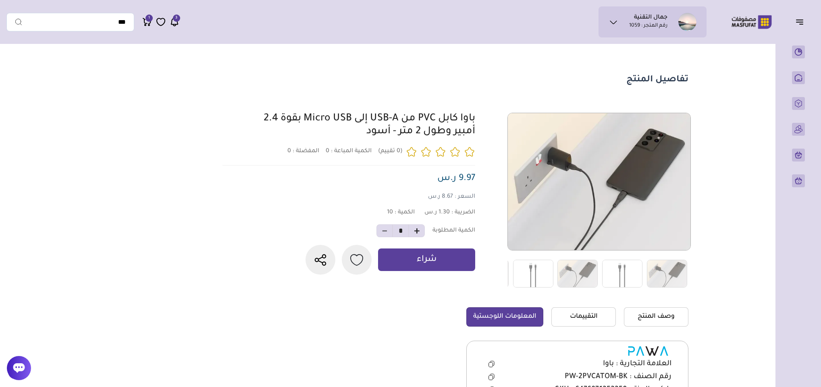
scroll to position [60, 0]
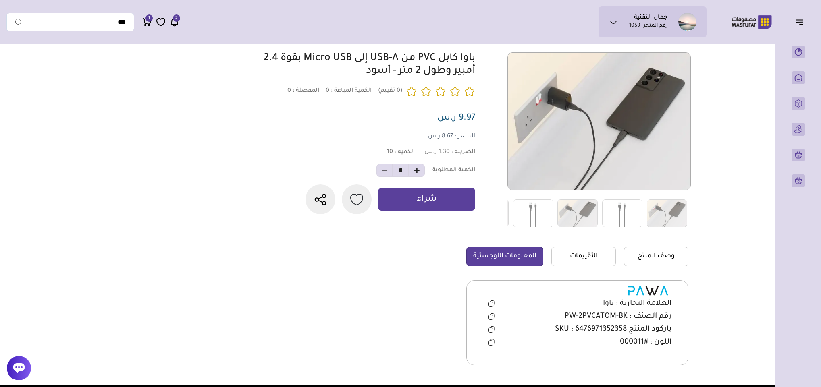
click at [491, 318] on icon at bounding box center [491, 316] width 6 height 6
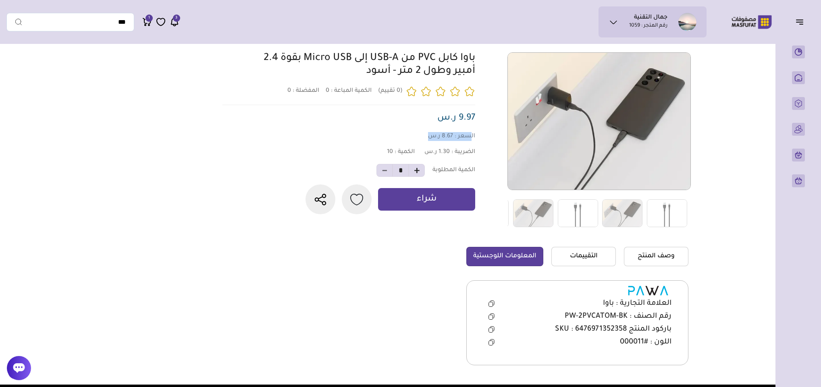
drag, startPoint x: 469, startPoint y: 140, endPoint x: 410, endPoint y: 132, distance: 59.8
click at [410, 132] on div "باوا كابل PVC من USB-A إلى Micro USB بقوة 2.4 أمبير وطول 2 متر - أسود" at bounding box center [346, 133] width 257 height 162
drag, startPoint x: 464, startPoint y: 158, endPoint x: 422, endPoint y: 158, distance: 42.3
click at [422, 156] on div "الضريبة : 1.30 ر.س الكمية : 10" at bounding box center [346, 153] width 257 height 8
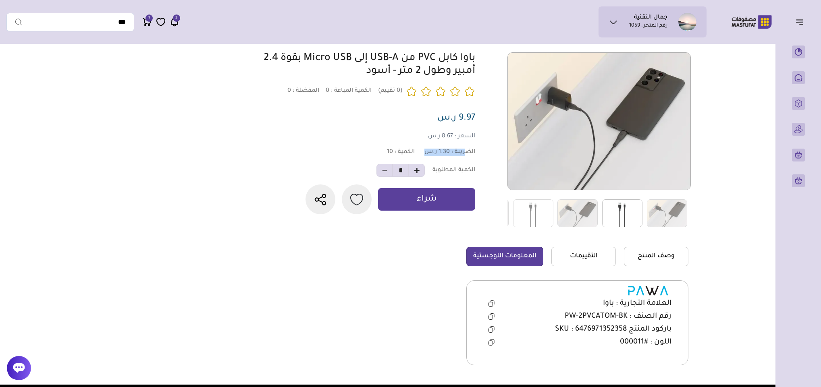
click at [625, 212] on img at bounding box center [622, 213] width 40 height 28
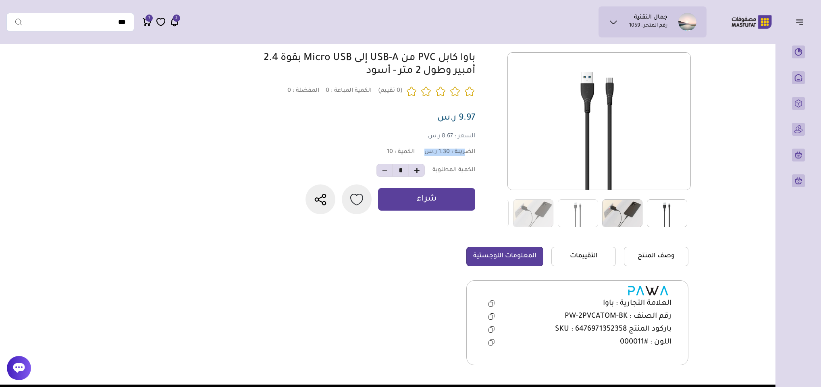
click at [629, 208] on img at bounding box center [622, 213] width 40 height 28
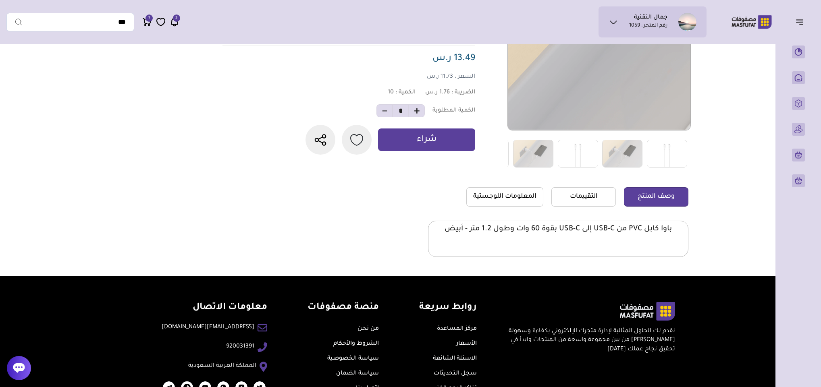
scroll to position [121, 0]
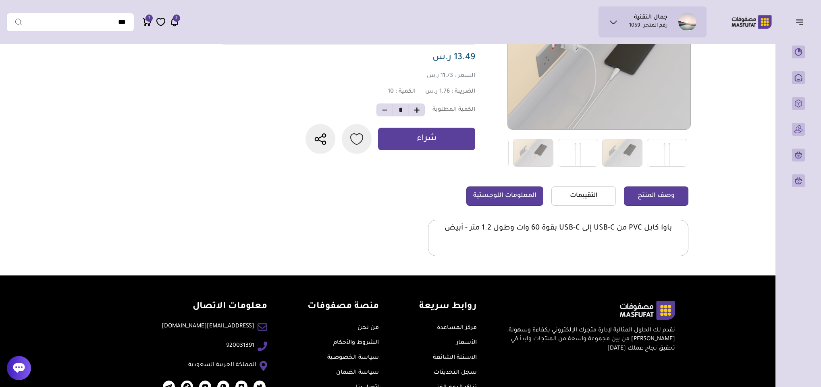
click at [503, 194] on link "المعلومات اللوجستية" at bounding box center [504, 196] width 77 height 19
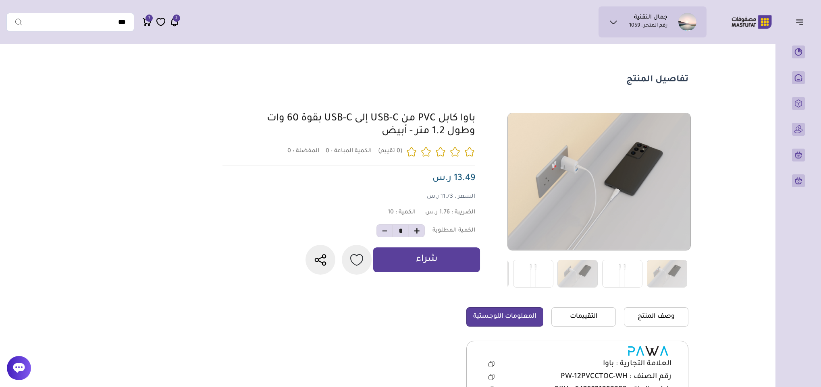
scroll to position [60, 0]
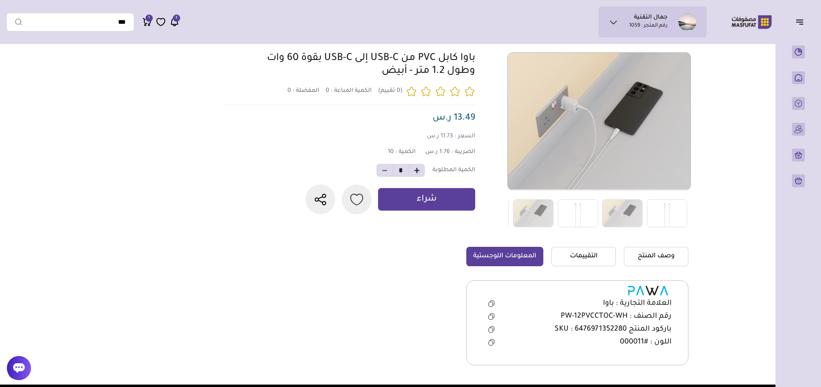
click at [492, 332] on icon at bounding box center [491, 330] width 4 height 4
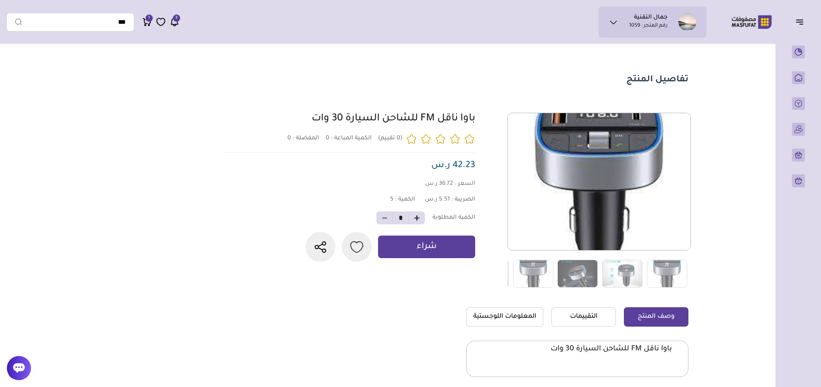
scroll to position [121, 0]
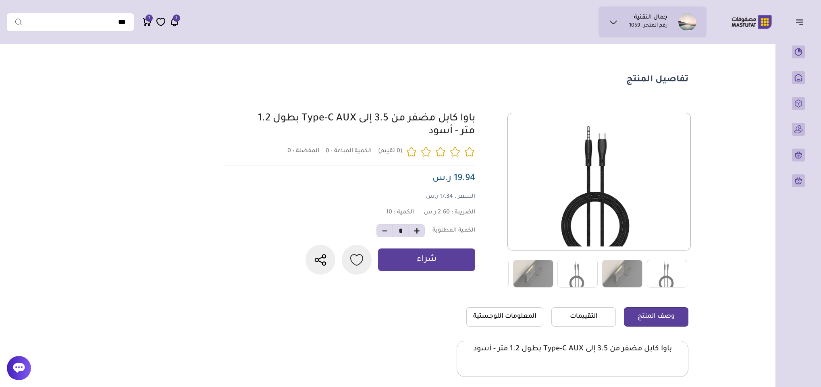
scroll to position [121, 0]
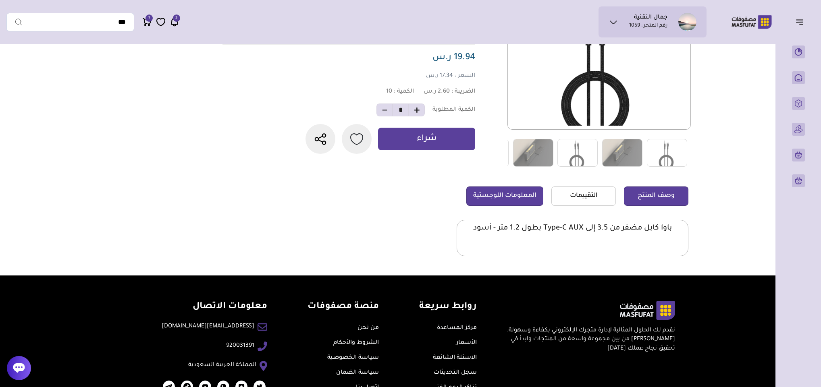
click at [476, 198] on link "المعلومات اللوجستية" at bounding box center [504, 196] width 77 height 19
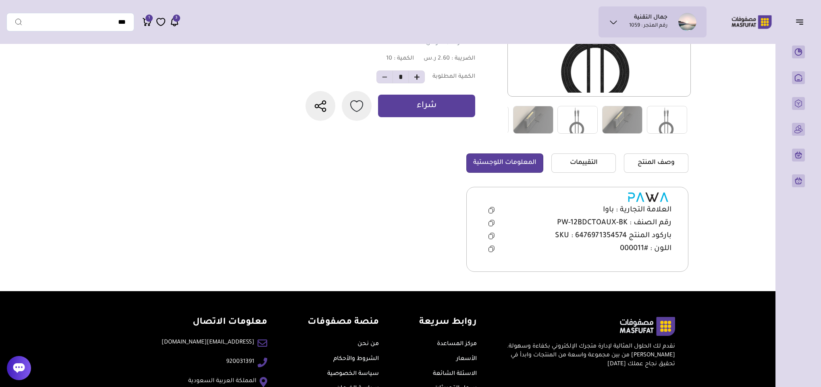
scroll to position [212, 0]
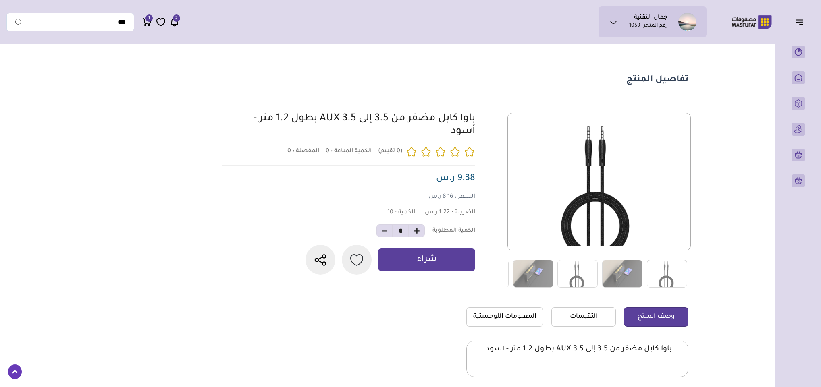
scroll to position [121, 0]
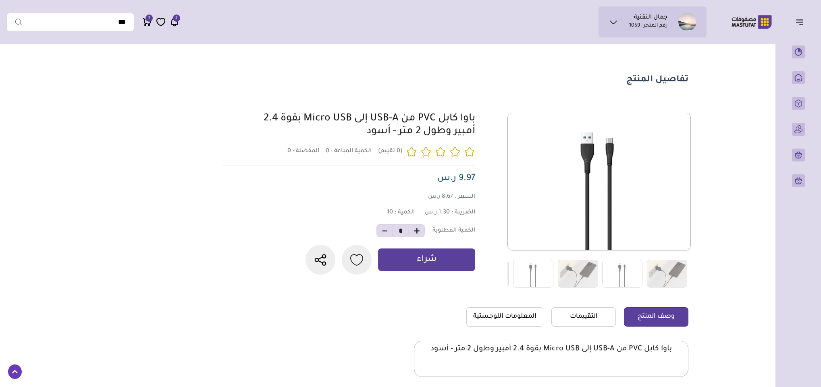
scroll to position [133, 0]
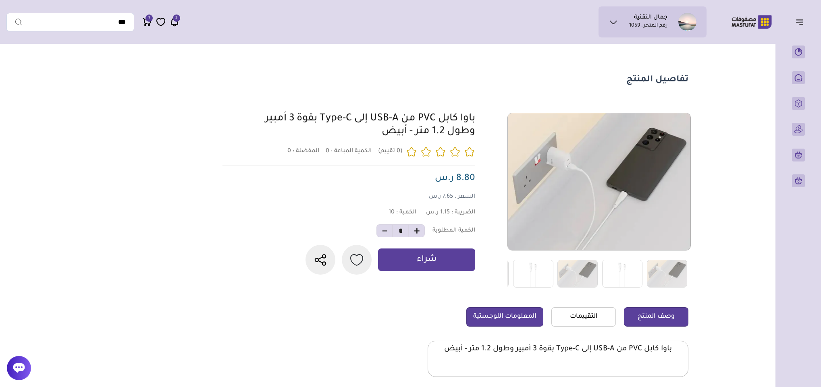
click at [503, 317] on link "المعلومات اللوجستية" at bounding box center [504, 316] width 77 height 19
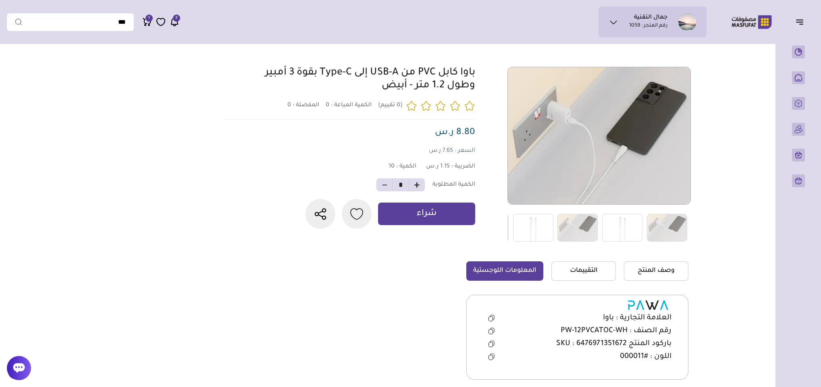
scroll to position [121, 0]
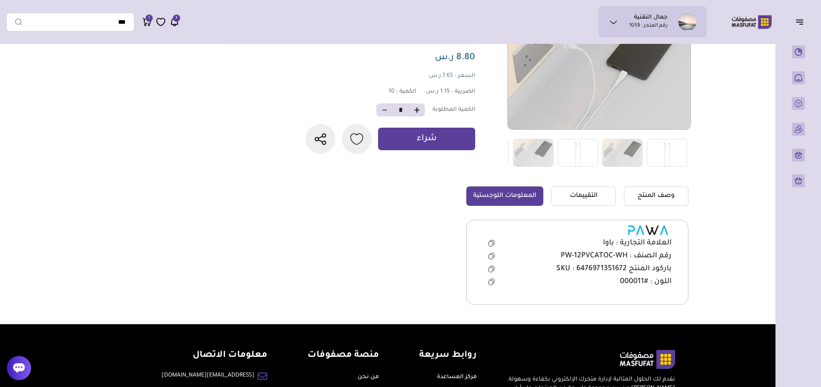
click at [490, 254] on icon at bounding box center [491, 256] width 6 height 6
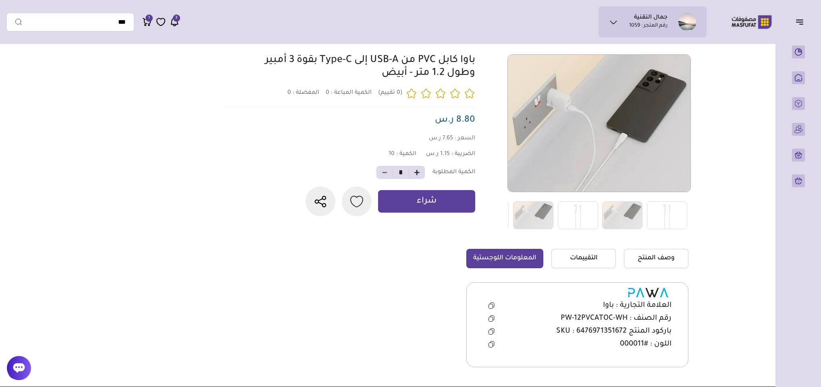
scroll to position [0, 0]
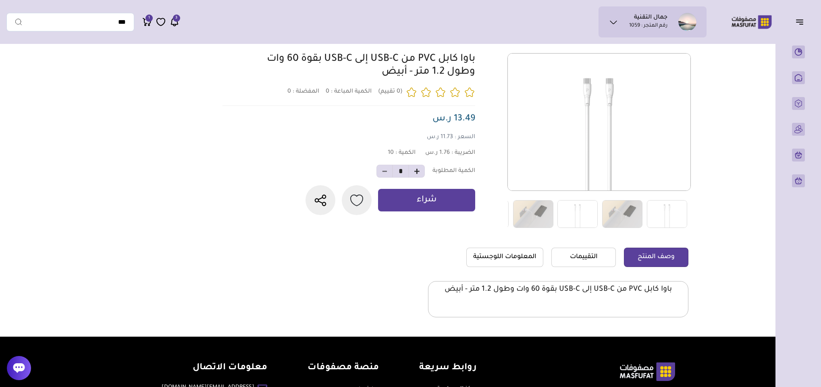
scroll to position [60, 0]
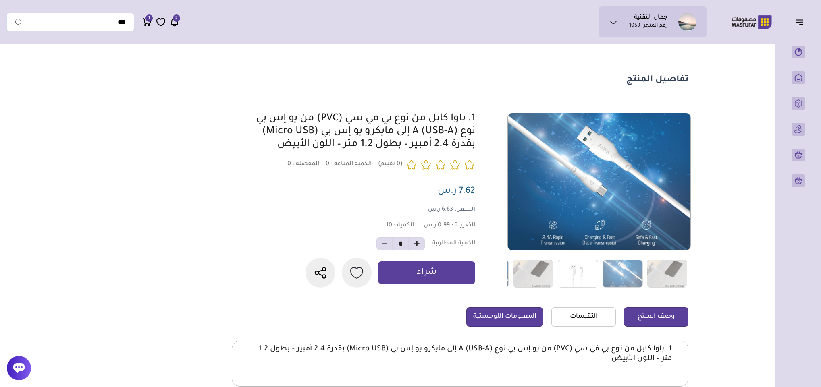
click at [509, 327] on link "المعلومات اللوجستية" at bounding box center [504, 316] width 77 height 19
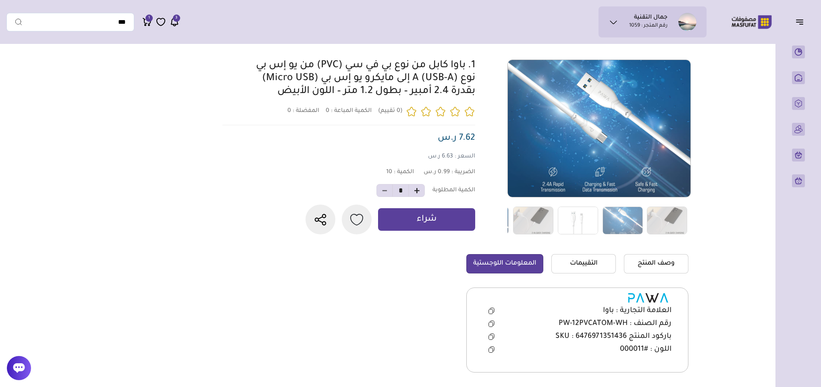
scroll to position [121, 0]
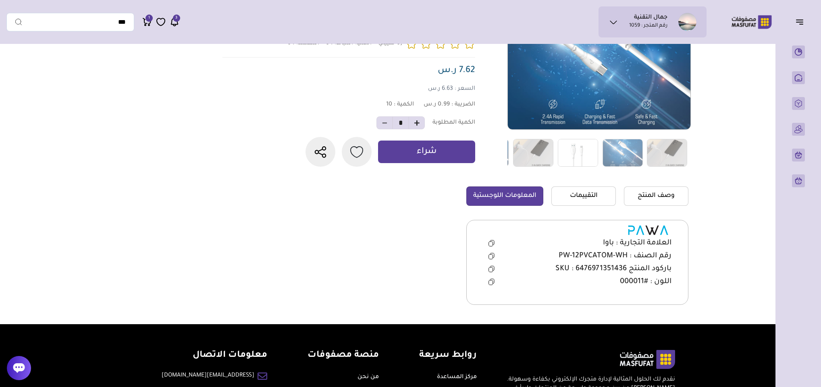
click at [492, 259] on icon at bounding box center [491, 256] width 6 height 6
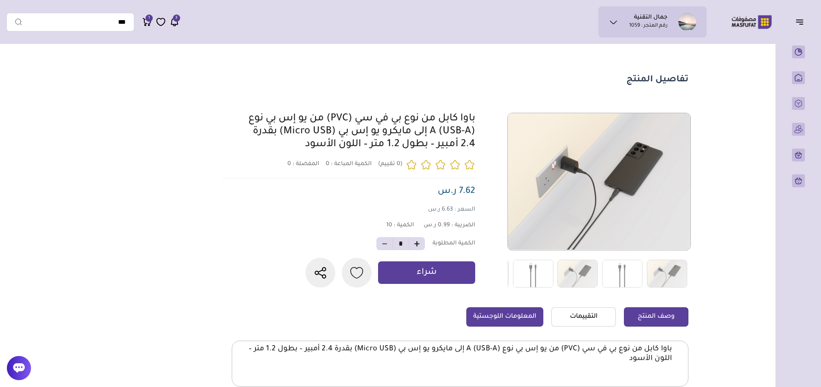
click at [495, 323] on link "المعلومات اللوجستية" at bounding box center [504, 316] width 77 height 19
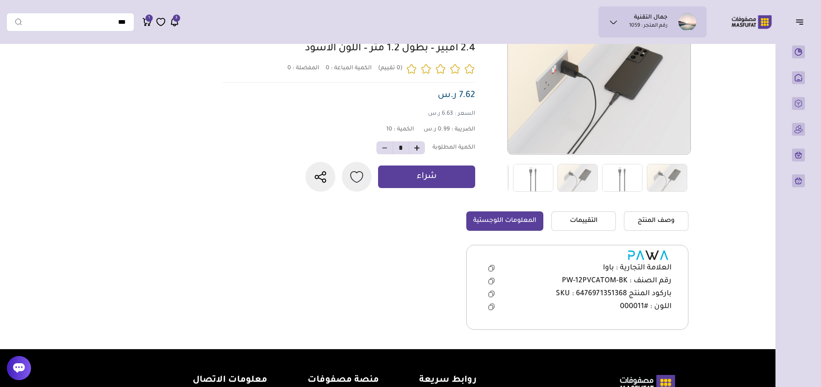
scroll to position [121, 0]
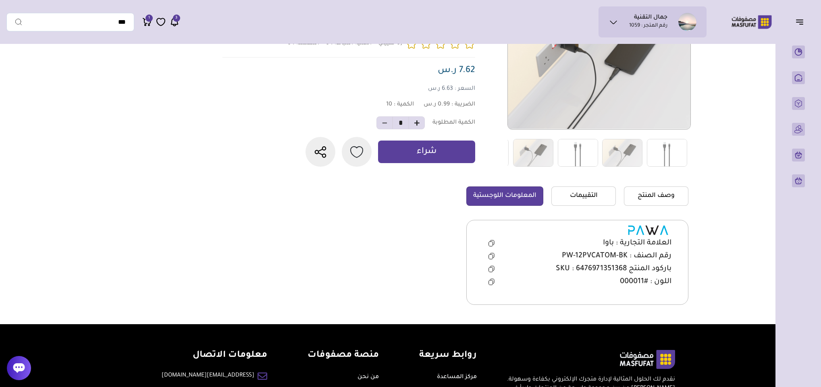
click at [490, 259] on icon at bounding box center [491, 257] width 4 height 4
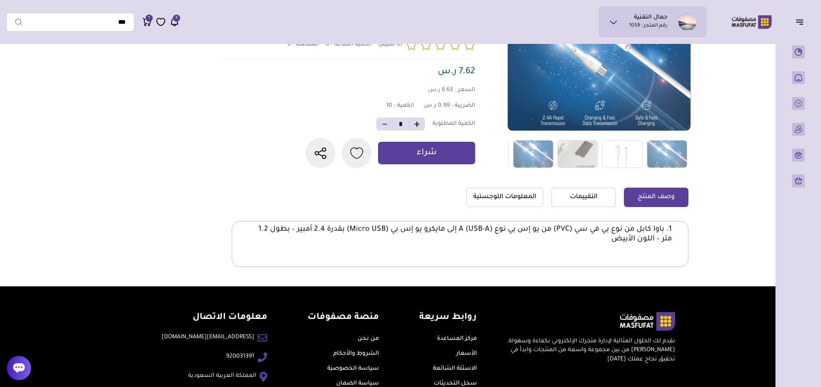
scroll to position [121, 0]
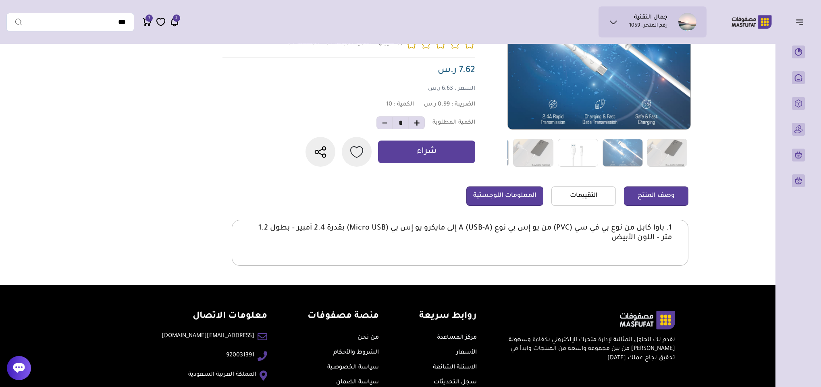
click at [512, 203] on link "المعلومات اللوجستية" at bounding box center [504, 196] width 77 height 19
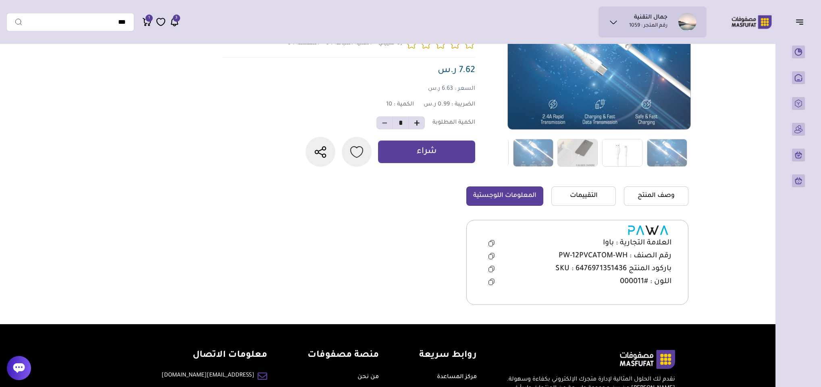
click at [488, 259] on icon at bounding box center [491, 256] width 6 height 6
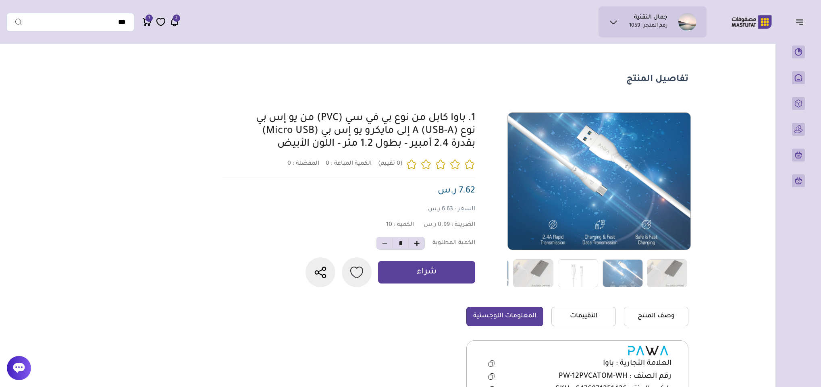
scroll to position [0, 0]
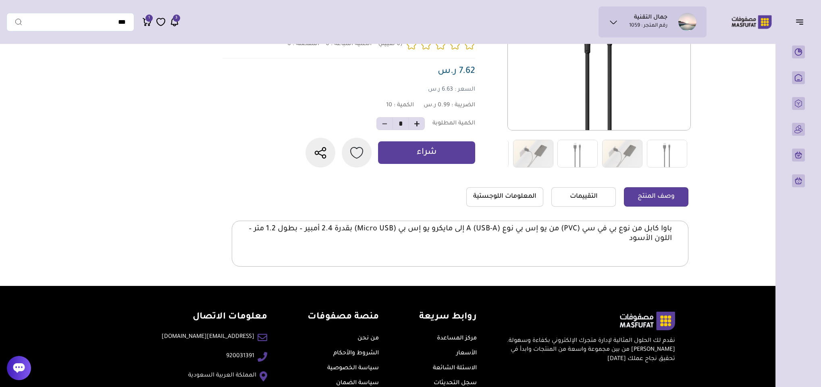
scroll to position [121, 0]
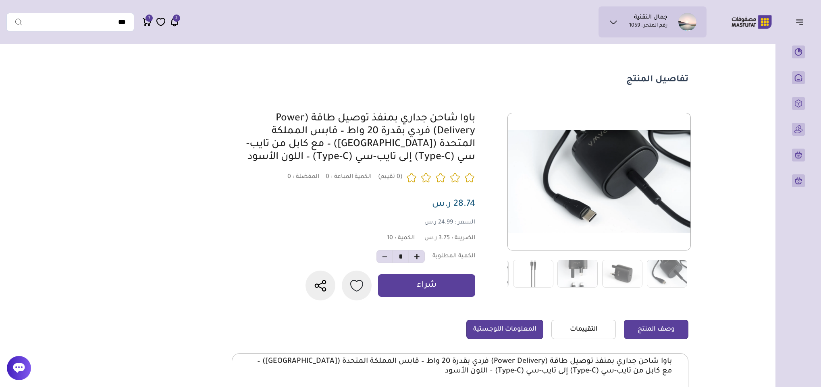
click at [497, 337] on link "المعلومات اللوجستية" at bounding box center [504, 329] width 77 height 19
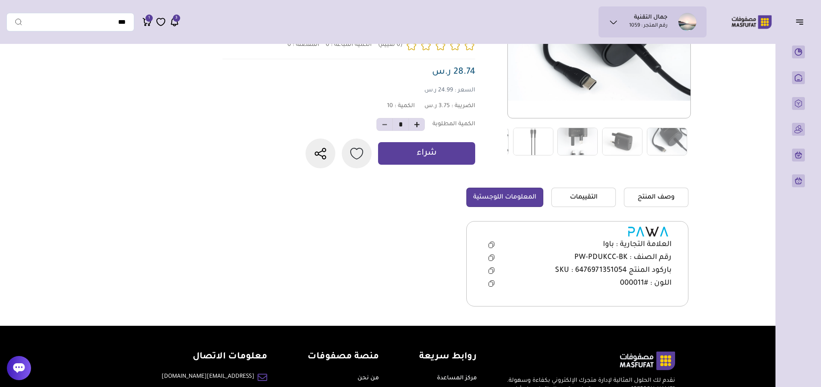
scroll to position [181, 0]
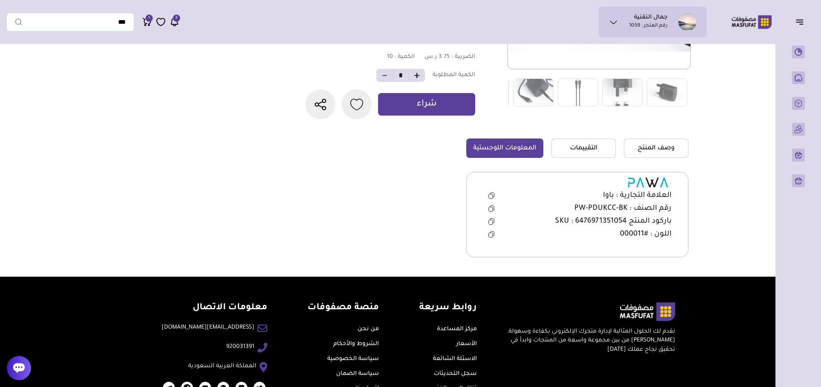
click at [489, 212] on icon at bounding box center [491, 208] width 6 height 6
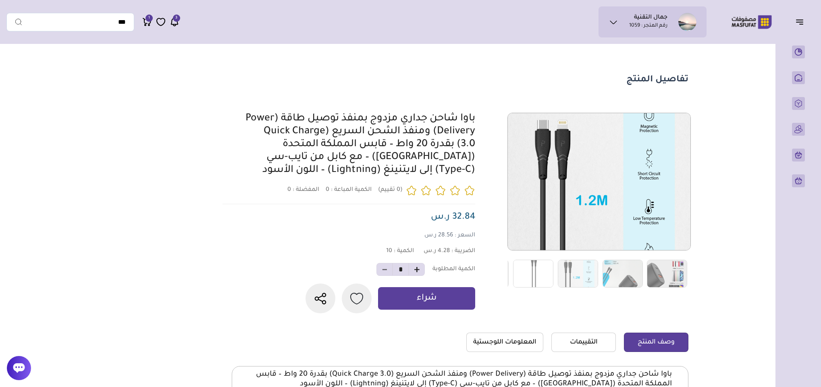
click at [505, 352] on link "المعلومات اللوجستية" at bounding box center [504, 342] width 77 height 19
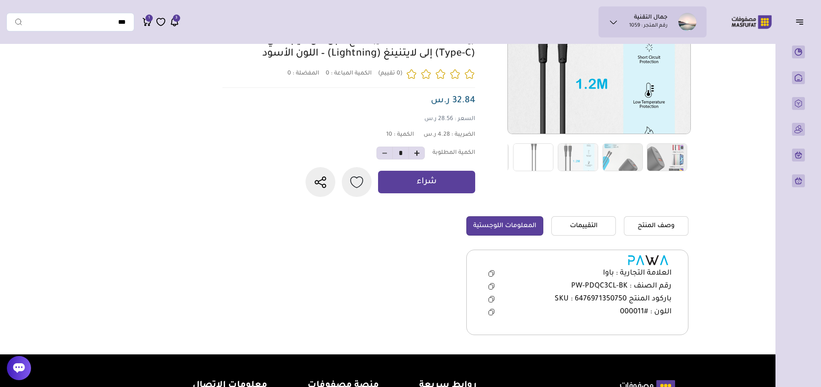
scroll to position [121, 0]
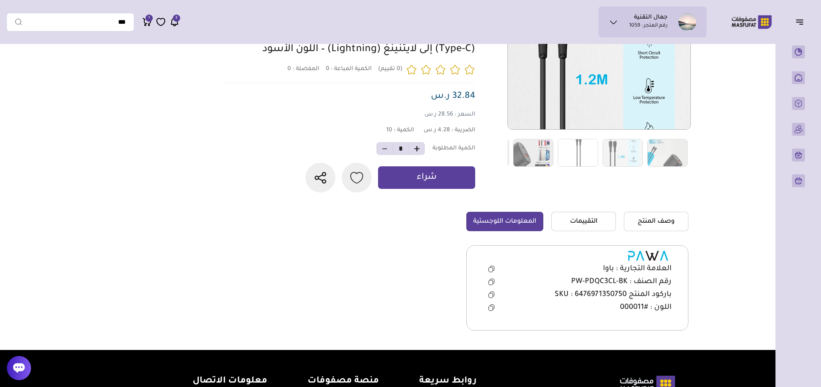
click at [490, 283] on icon at bounding box center [492, 281] width 4 height 4
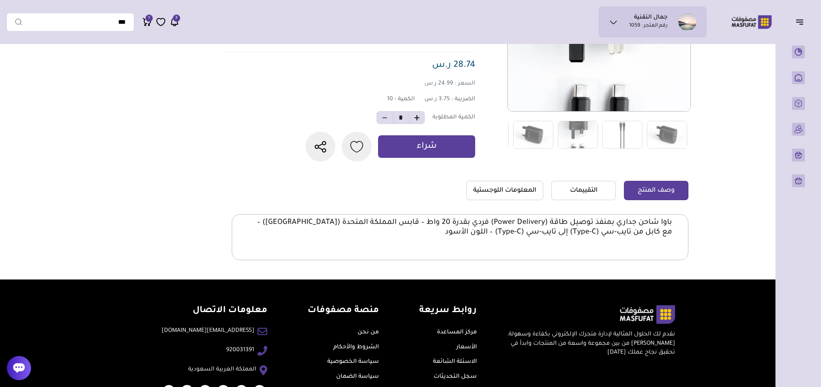
scroll to position [181, 0]
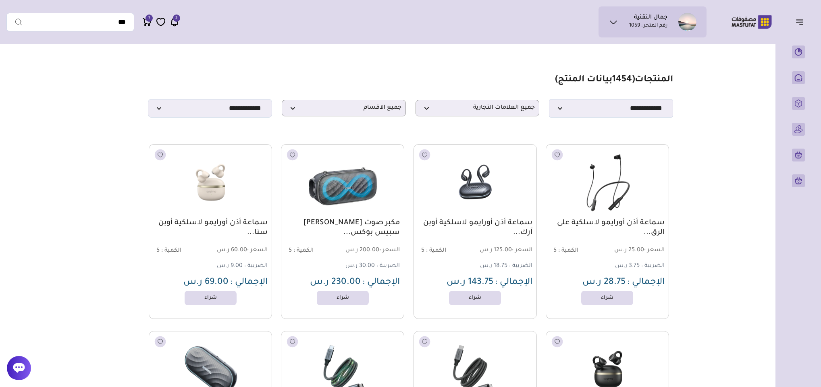
scroll to position [10455, 0]
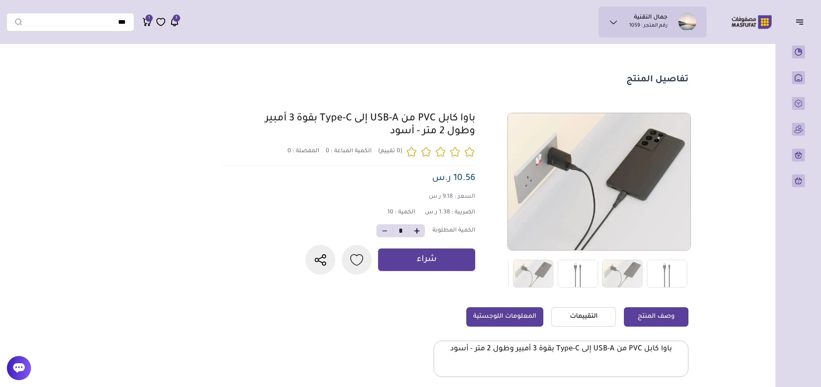
click at [486, 317] on link "المعلومات اللوجستية" at bounding box center [504, 316] width 77 height 19
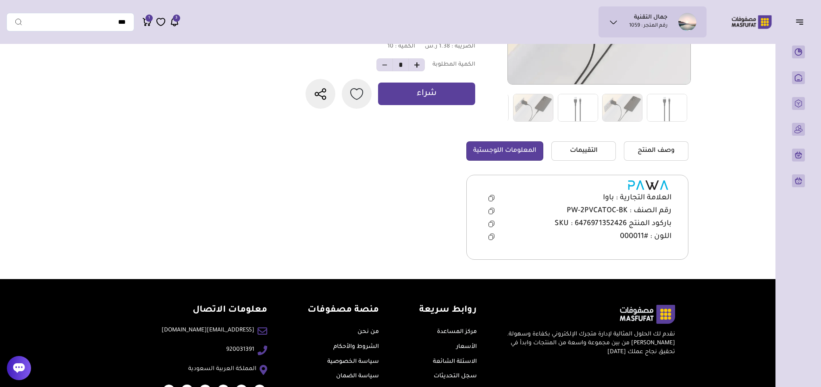
scroll to position [181, 0]
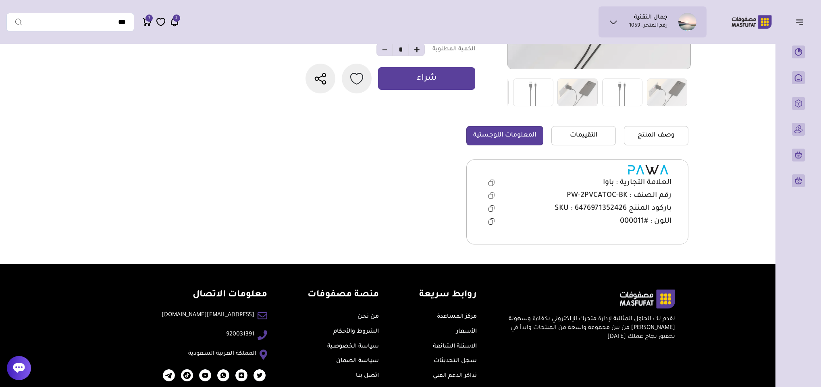
click at [492, 196] on icon at bounding box center [491, 196] width 4 height 4
